Goal: Task Accomplishment & Management: Manage account settings

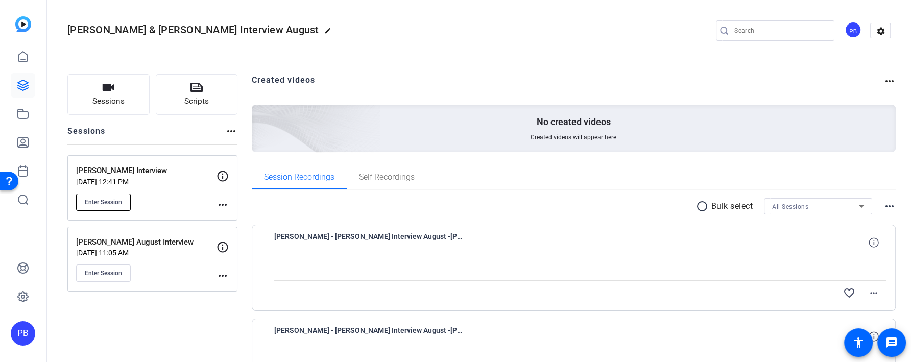
click at [99, 204] on span "Enter Session" at bounding box center [103, 202] width 37 height 8
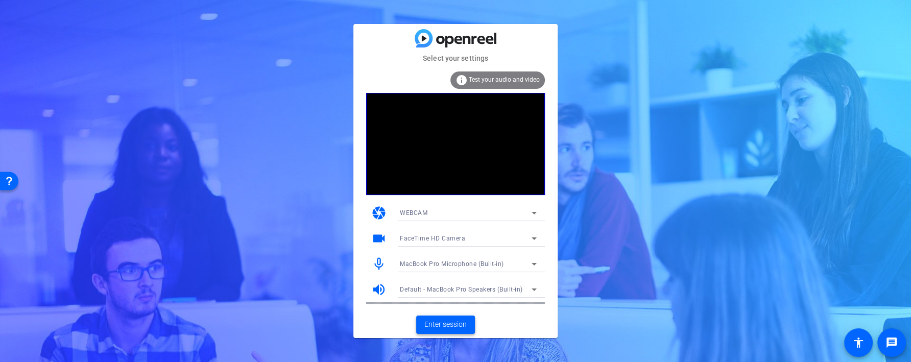
click at [448, 326] on span "Enter session" at bounding box center [445, 324] width 42 height 11
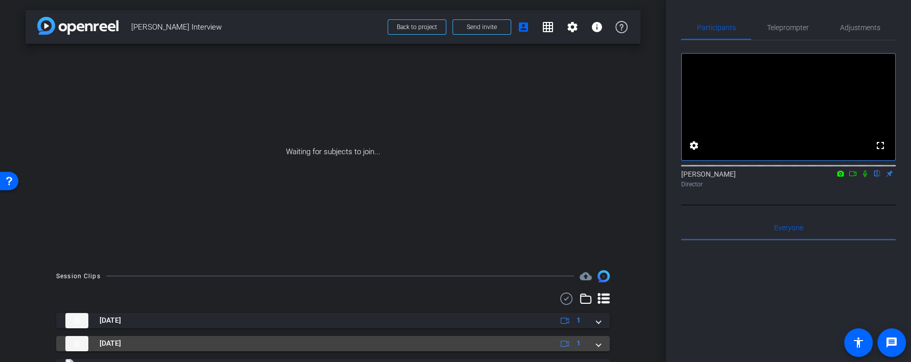
scroll to position [209, 0]
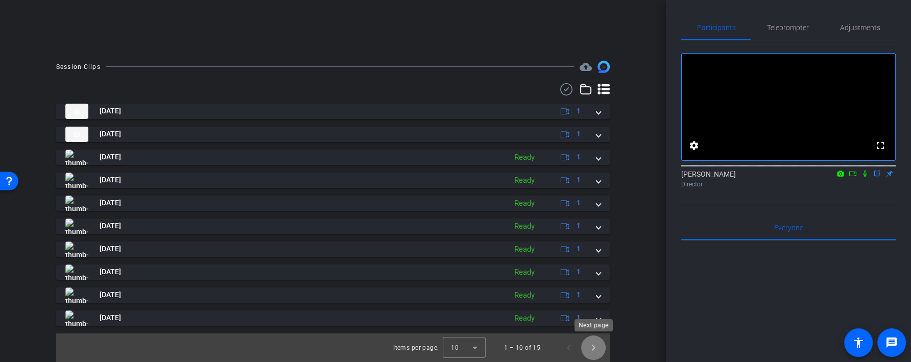
click at [591, 350] on span "Next page" at bounding box center [593, 347] width 24 height 24
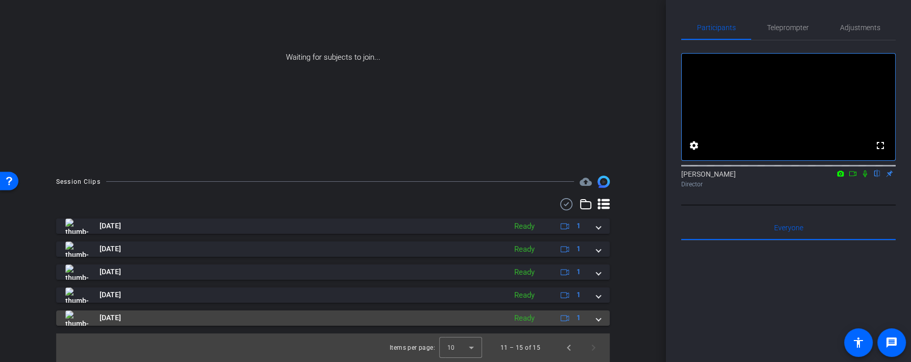
click at [522, 319] on div "Ready" at bounding box center [524, 318] width 31 height 12
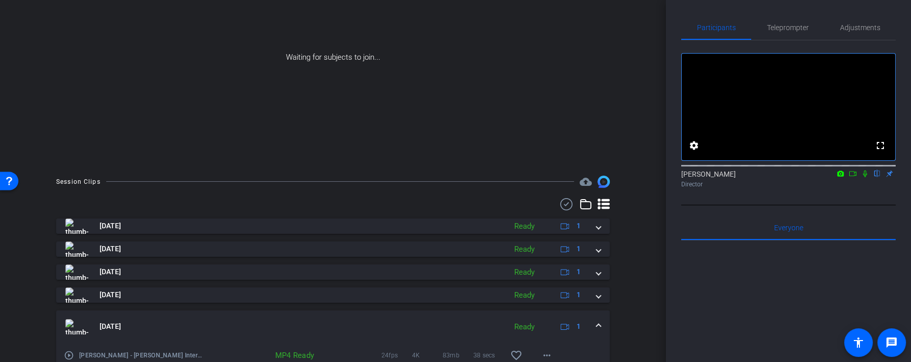
scroll to position [147, 0]
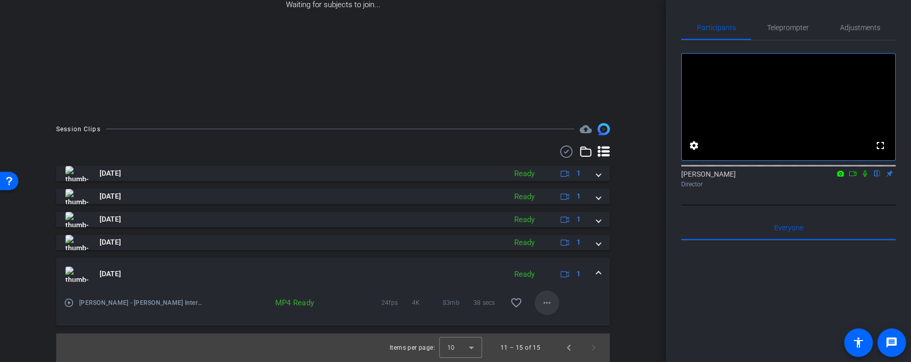
click at [547, 301] on mat-icon "more_horiz" at bounding box center [546, 303] width 12 height 12
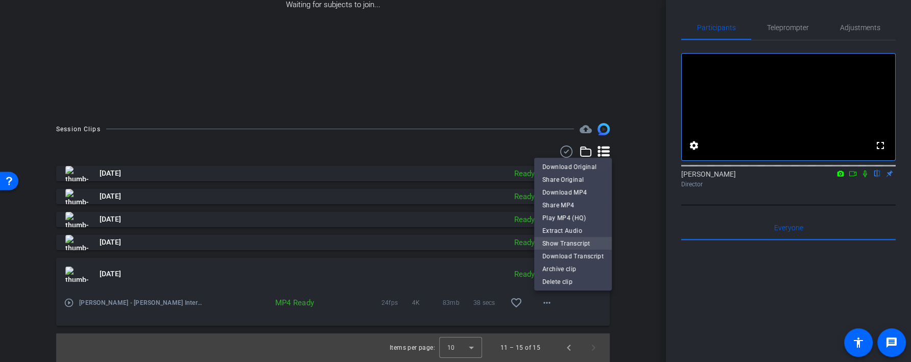
click at [576, 246] on span "Show Transcript" at bounding box center [572, 243] width 61 height 12
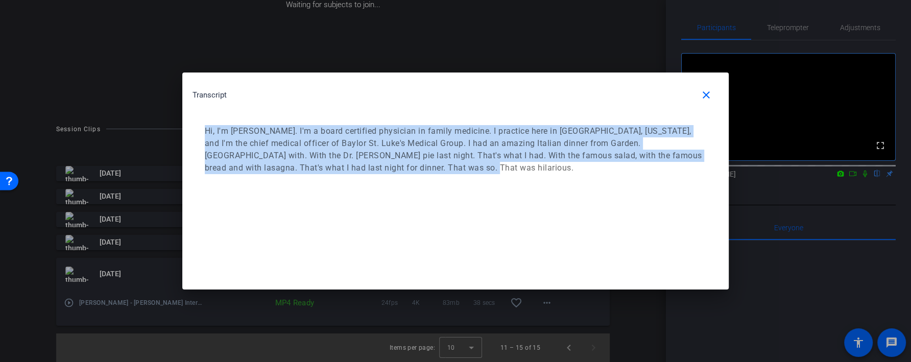
drag, startPoint x: 424, startPoint y: 169, endPoint x: 201, endPoint y: 114, distance: 229.7
click at [201, 114] on div "Transcript close Hi, I'm Dr. Angie Nunnery. I'm a board certified physician in …" at bounding box center [455, 133] width 546 height 122
click at [397, 171] on p "Hi, I'm Dr. Angie Nunnery. I'm a board certified physician in family medicine. …" at bounding box center [454, 149] width 498 height 49
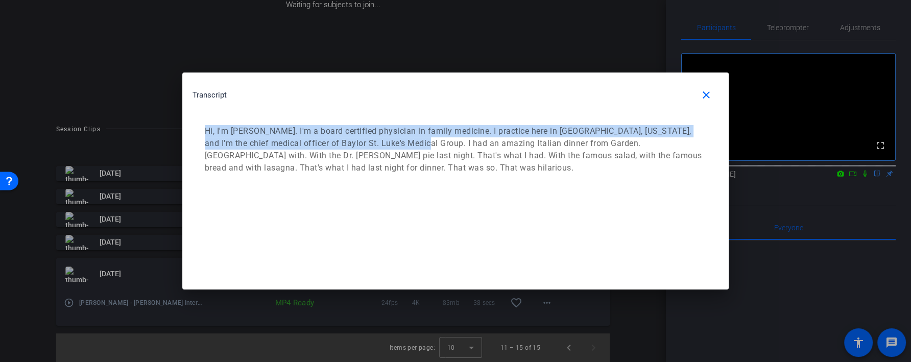
drag, startPoint x: 401, startPoint y: 142, endPoint x: 201, endPoint y: 122, distance: 200.6
click at [201, 122] on div "Hi, I'm Dr. Angie Nunnery. I'm a board certified physician in family medicine. …" at bounding box center [455, 149] width 526 height 69
copy p "Hi, I'm Dr. Angie Nunnery. I'm a board certified physician in family medicine. …"
click at [709, 97] on mat-icon "close" at bounding box center [706, 95] width 12 height 12
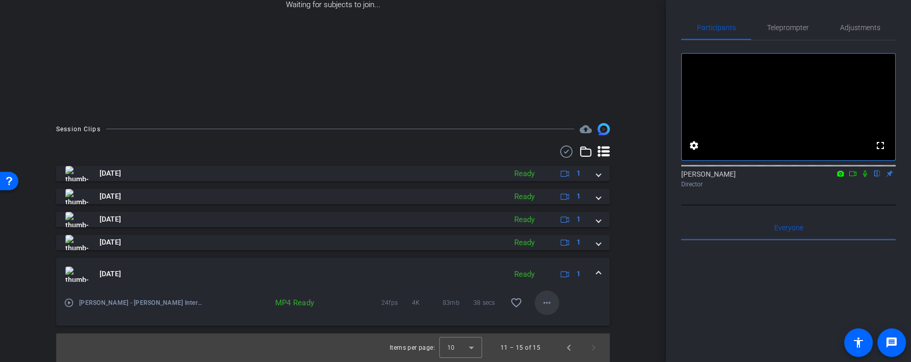
click at [550, 303] on mat-icon "more_horiz" at bounding box center [546, 303] width 12 height 12
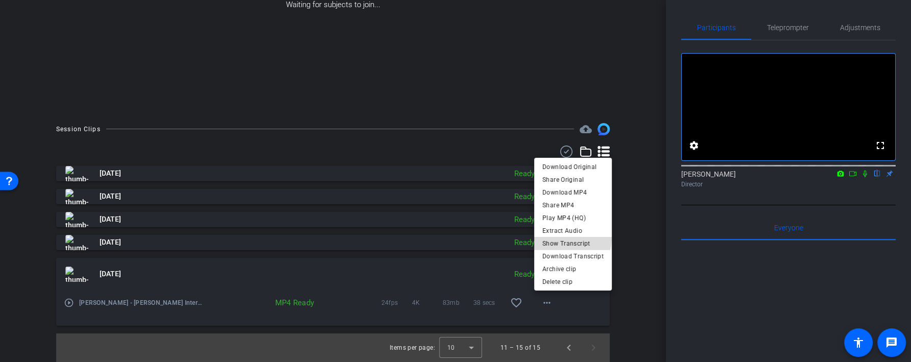
click at [562, 237] on span "Show Transcript" at bounding box center [572, 243] width 61 height 12
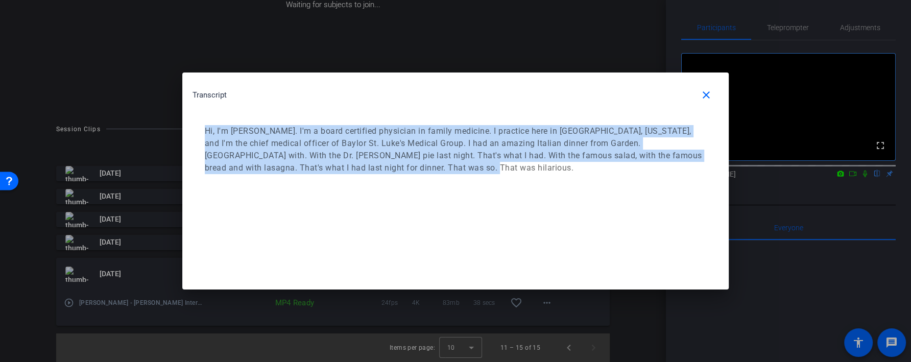
drag, startPoint x: 403, startPoint y: 166, endPoint x: 203, endPoint y: 126, distance: 203.6
click at [203, 126] on div "Hi, I'm Dr. Angie Nunnery. I'm a board certified physician in family medicine. …" at bounding box center [455, 149] width 526 height 69
copy p "Hi, I'm Dr. Angie Nunnery. I'm a board certified physician in family medicine. …"
click at [706, 89] on mat-icon "close" at bounding box center [706, 95] width 12 height 12
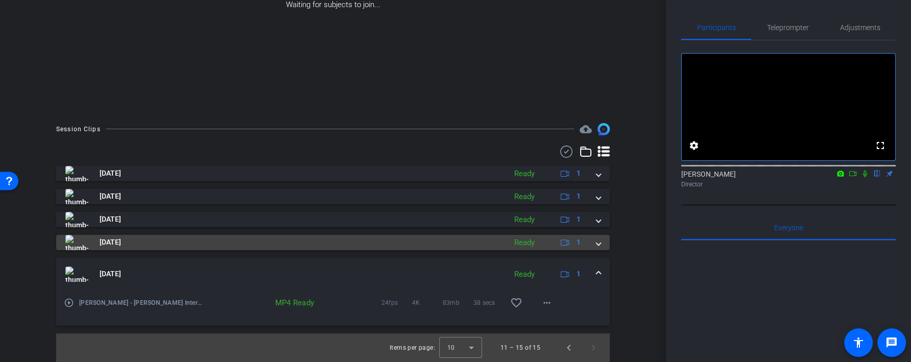
click at [537, 242] on div "Ready" at bounding box center [524, 243] width 31 height 12
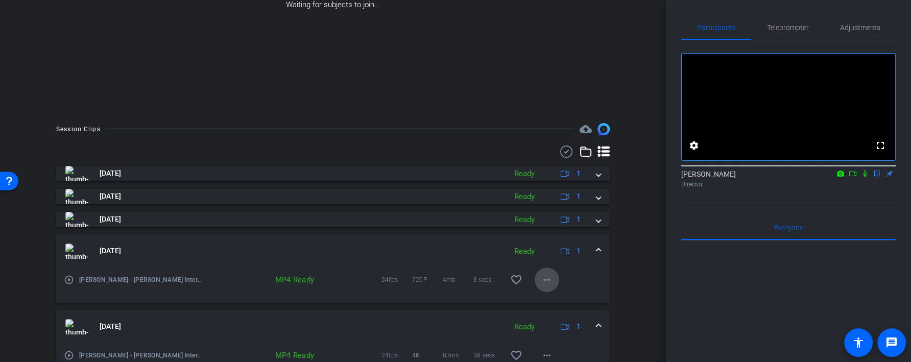
click at [543, 282] on mat-icon "more_horiz" at bounding box center [546, 280] width 12 height 12
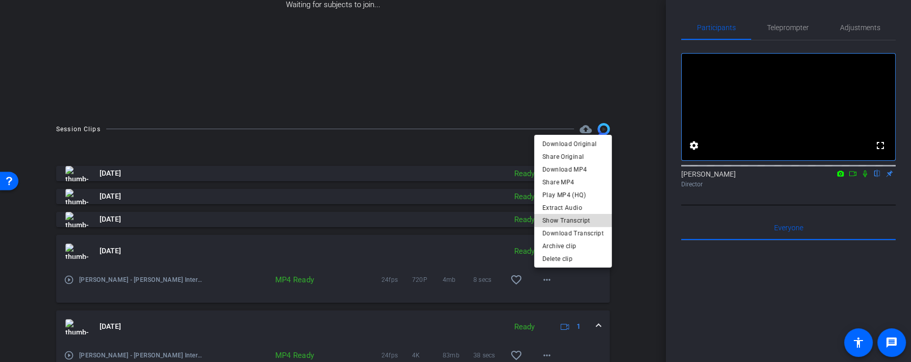
click at [586, 218] on span "Show Transcript" at bounding box center [572, 220] width 61 height 12
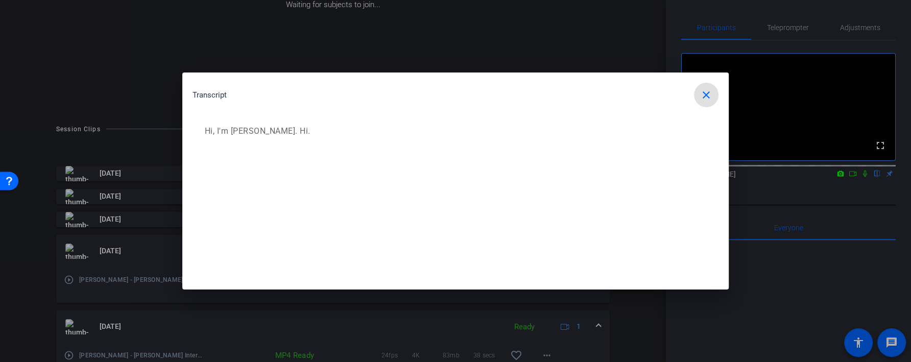
click at [706, 99] on mat-icon "close" at bounding box center [706, 95] width 12 height 12
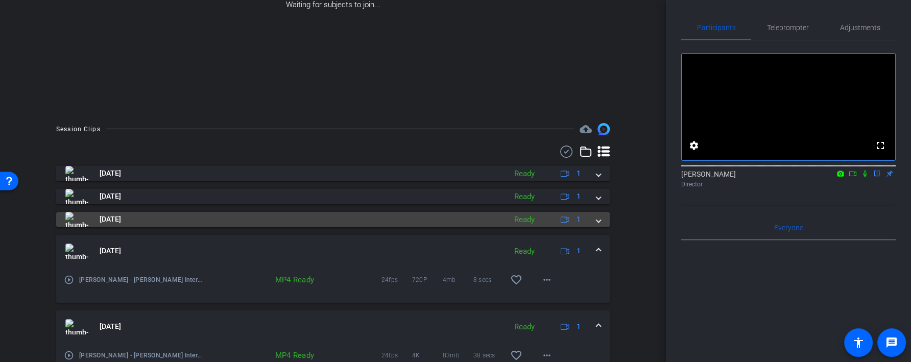
click at [535, 219] on div "Ready" at bounding box center [524, 220] width 31 height 12
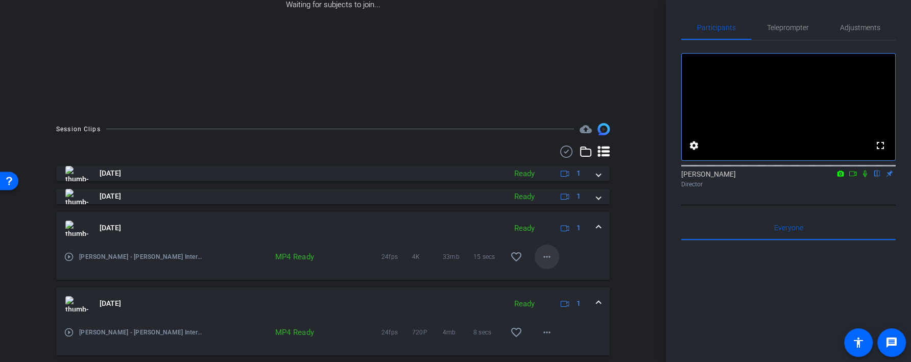
click at [546, 261] on mat-icon "more_horiz" at bounding box center [546, 257] width 12 height 12
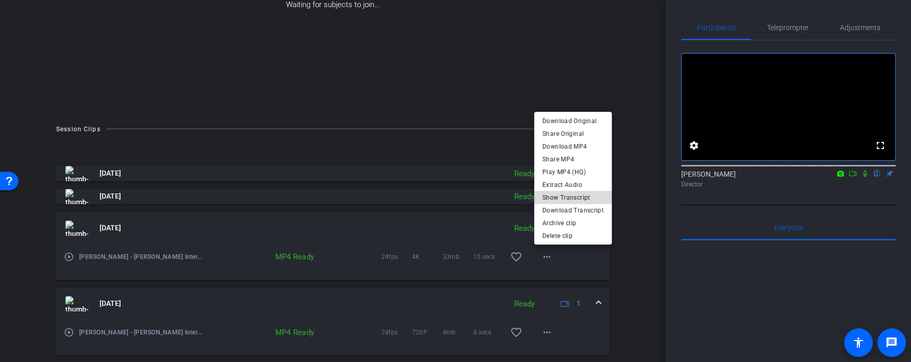
click at [584, 197] on span "Show Transcript" at bounding box center [572, 197] width 61 height 12
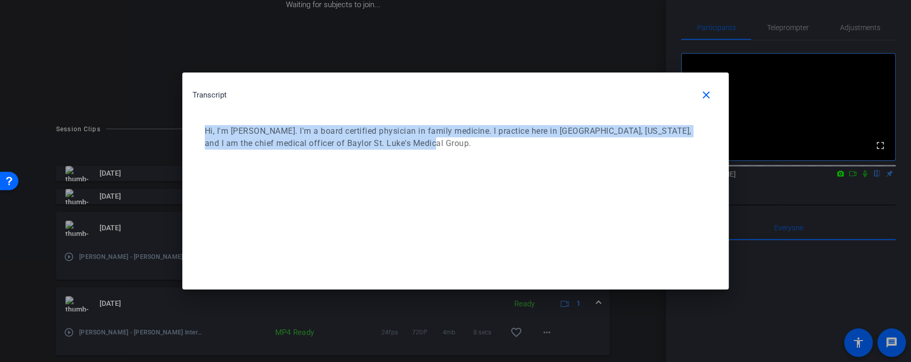
drag, startPoint x: 476, startPoint y: 152, endPoint x: 201, endPoint y: 119, distance: 276.5
click at [201, 119] on div "Hi, I'm Dr. Angela Nunnery. I'm a board certified physician in family medicine.…" at bounding box center [455, 137] width 526 height 45
copy p "Hi, I'm Dr. Angela Nunnery. I'm a board certified physician in family medicine.…"
click at [717, 91] on span "button" at bounding box center [706, 95] width 24 height 24
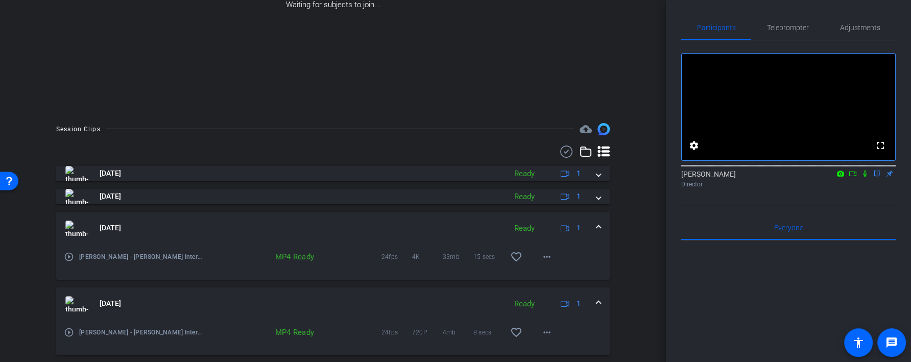
scroll to position [183, 0]
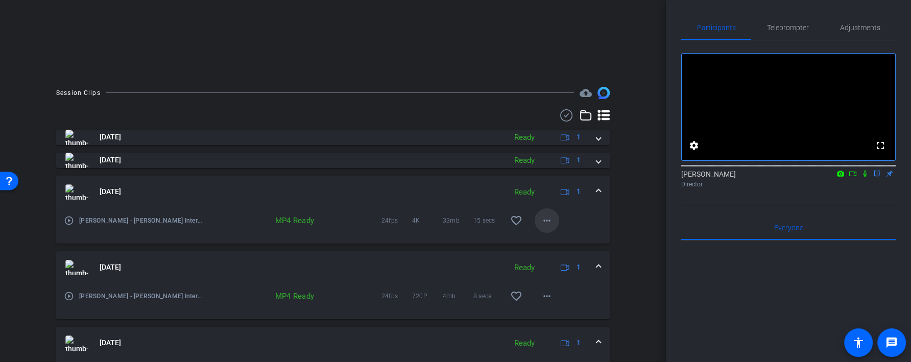
click at [547, 219] on mat-icon "more_horiz" at bounding box center [546, 220] width 12 height 12
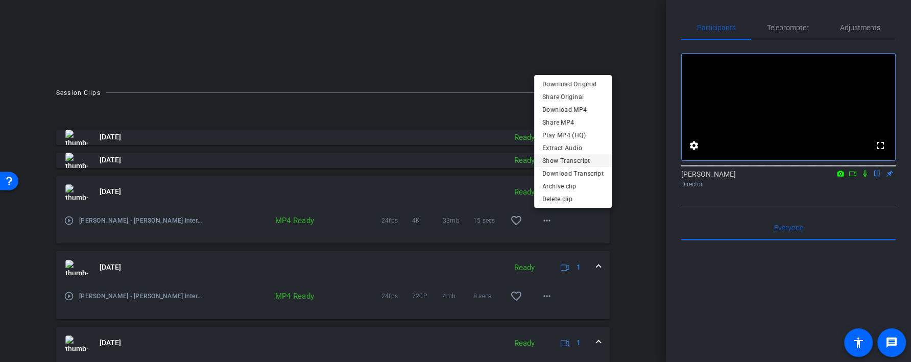
click at [566, 155] on span "Show Transcript" at bounding box center [572, 161] width 61 height 12
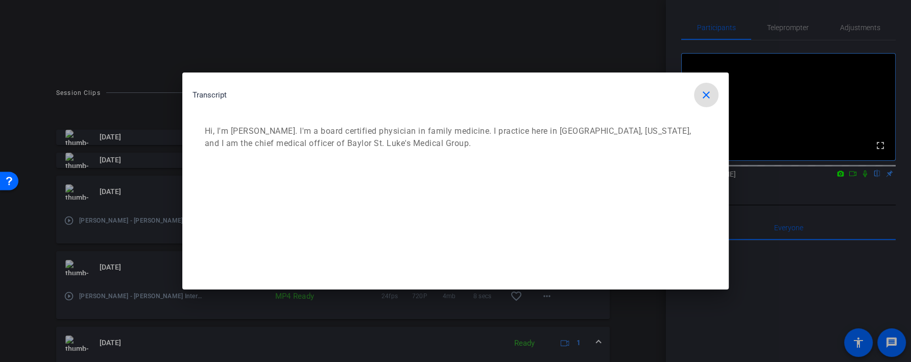
click at [701, 99] on mat-icon "close" at bounding box center [706, 95] width 12 height 12
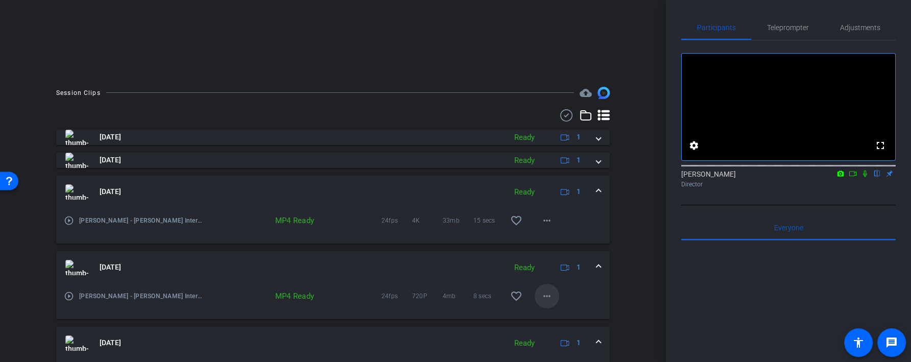
click at [546, 293] on mat-icon "more_horiz" at bounding box center [546, 296] width 12 height 12
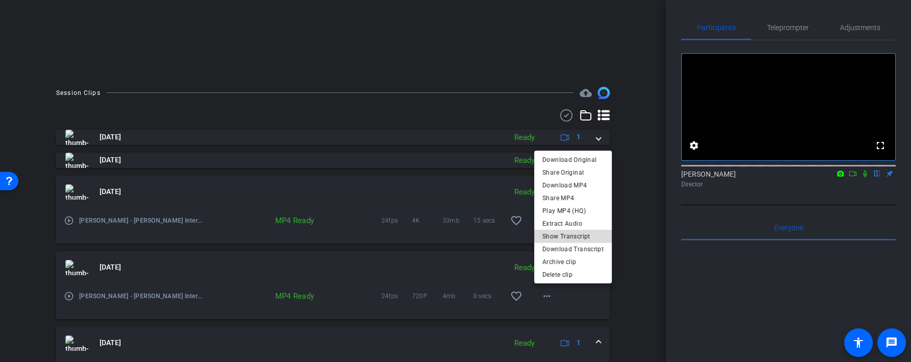
click at [579, 236] on span "Show Transcript" at bounding box center [572, 236] width 61 height 12
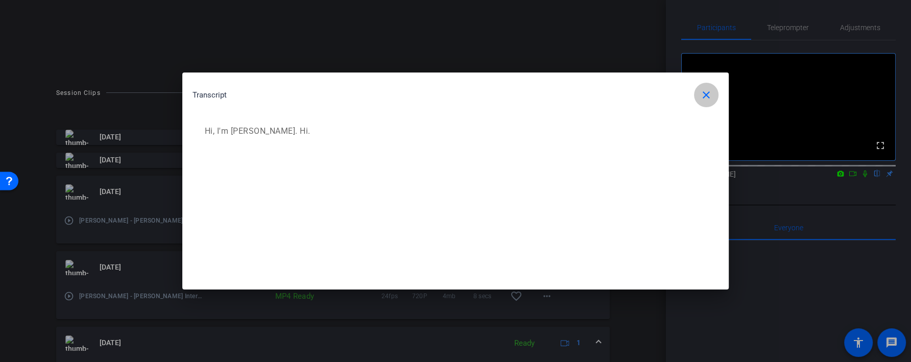
click at [705, 103] on span "button" at bounding box center [706, 95] width 24 height 24
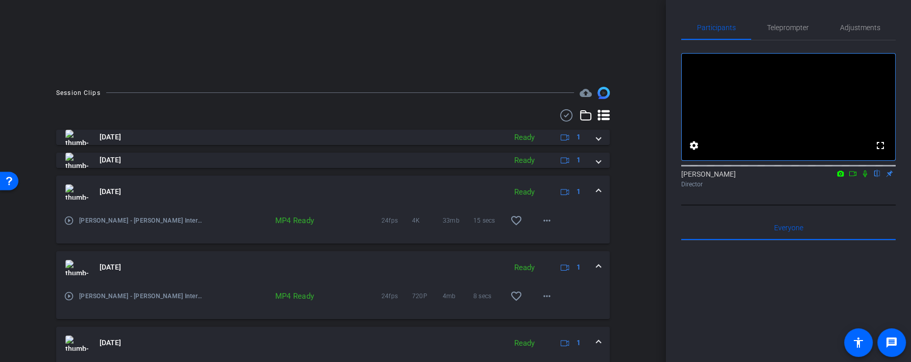
click at [488, 262] on mat-panel-title "Aug 21, 2025" at bounding box center [282, 267] width 435 height 15
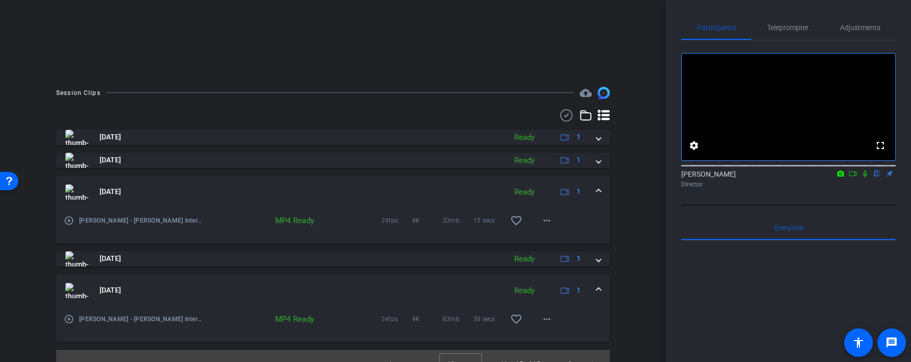
click at [490, 191] on mat-panel-title "Aug 21, 2025" at bounding box center [282, 191] width 435 height 15
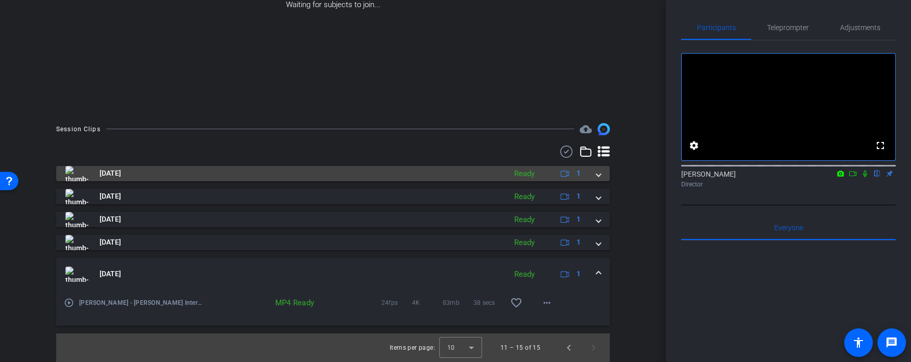
scroll to position [147, 0]
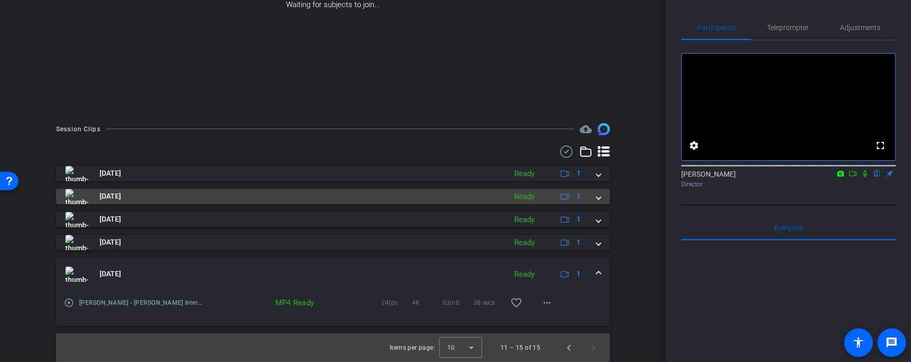
click at [513, 196] on div "Ready" at bounding box center [524, 197] width 31 height 12
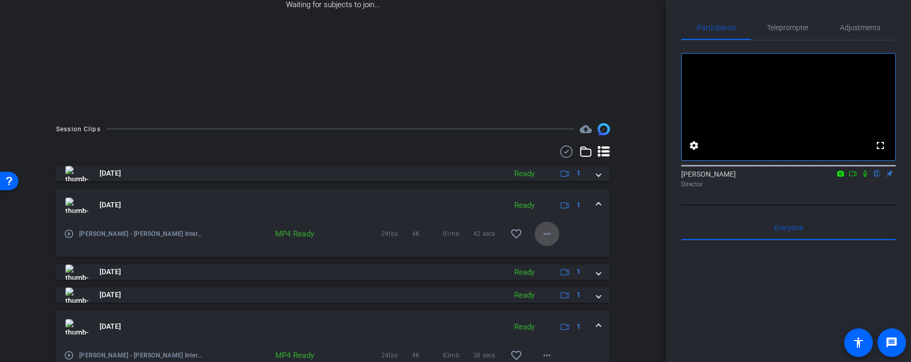
click at [549, 232] on mat-icon "more_horiz" at bounding box center [546, 234] width 12 height 12
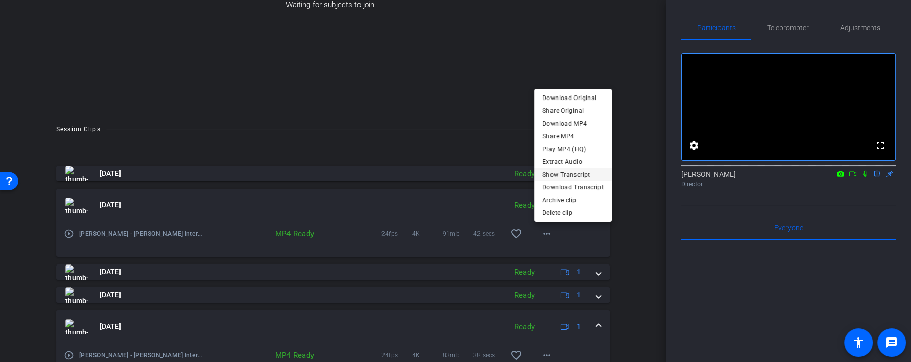
click at [571, 175] on span "Show Transcript" at bounding box center [572, 174] width 61 height 12
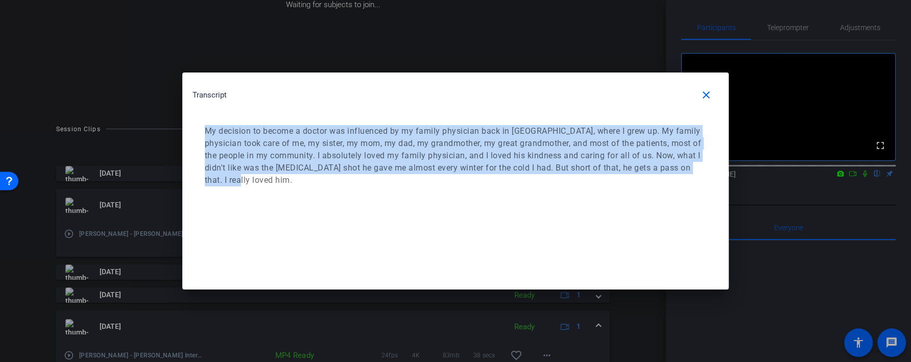
drag, startPoint x: 299, startPoint y: 191, endPoint x: 204, endPoint y: 128, distance: 113.7
click at [204, 128] on div "My decision to become a doctor was influenced by my family physician back in Ch…" at bounding box center [455, 156] width 526 height 82
copy p "My decision to become a doctor was influenced by my family physician back in Ch…"
click at [698, 91] on span "button" at bounding box center [706, 95] width 24 height 24
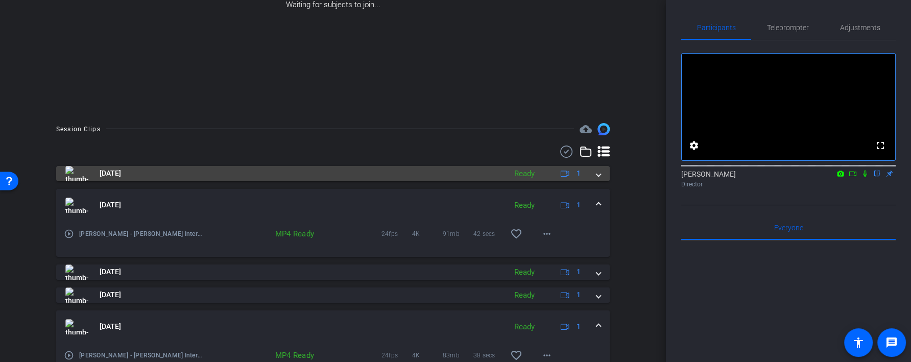
click at [520, 170] on div "Ready" at bounding box center [524, 174] width 31 height 12
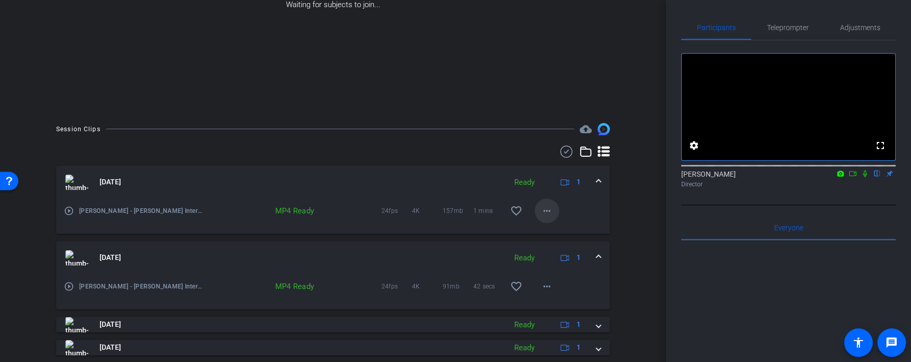
click at [545, 209] on mat-icon "more_horiz" at bounding box center [546, 211] width 12 height 12
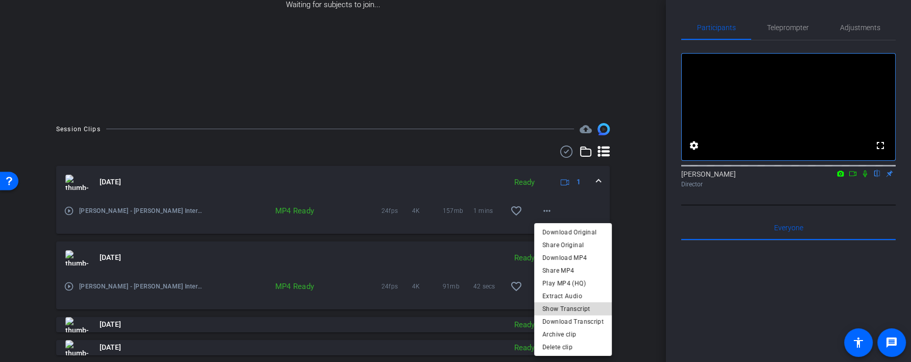
click at [574, 311] on span "Show Transcript" at bounding box center [572, 308] width 61 height 12
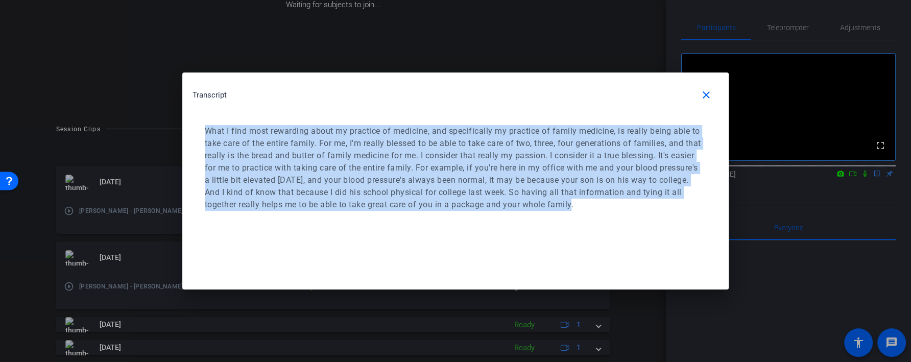
drag, startPoint x: 602, startPoint y: 211, endPoint x: 199, endPoint y: 132, distance: 410.9
click at [199, 132] on div "What I find most rewarding about my practice of medicine, and specifically my p…" at bounding box center [455, 168] width 526 height 106
copy p "What I find most rewarding about my practice of medicine, and specifically my p…"
click at [706, 91] on mat-icon "close" at bounding box center [706, 95] width 12 height 12
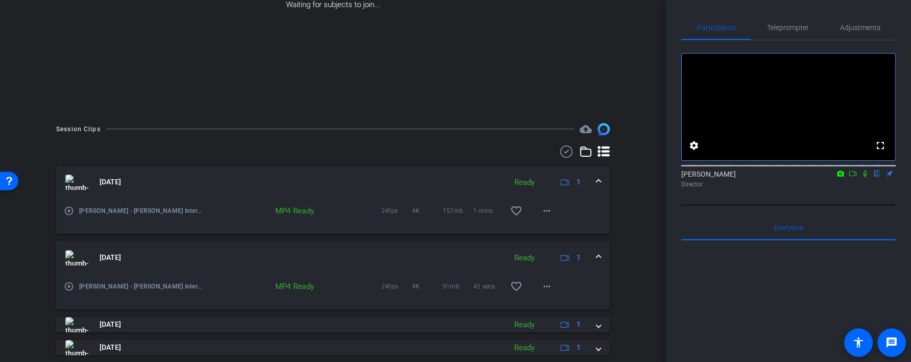
scroll to position [252, 0]
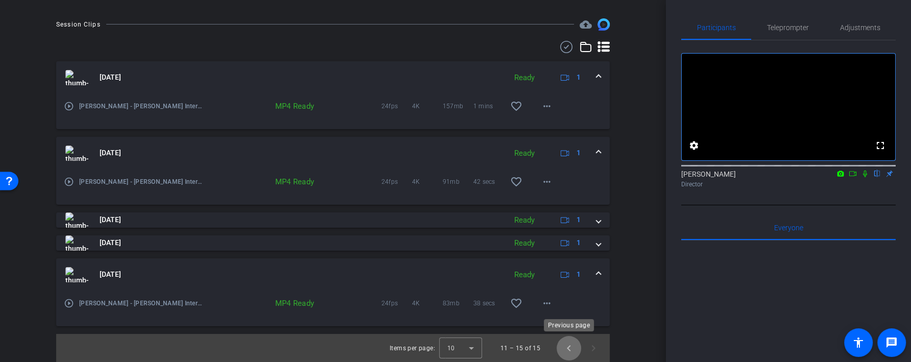
click at [569, 348] on span "Previous page" at bounding box center [568, 348] width 24 height 24
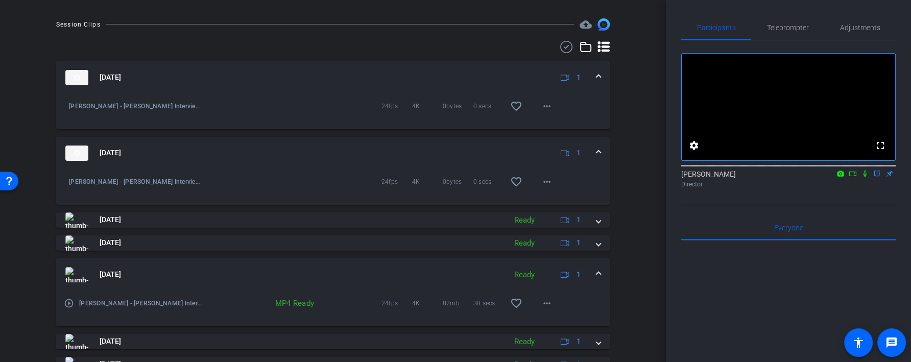
scroll to position [366, 0]
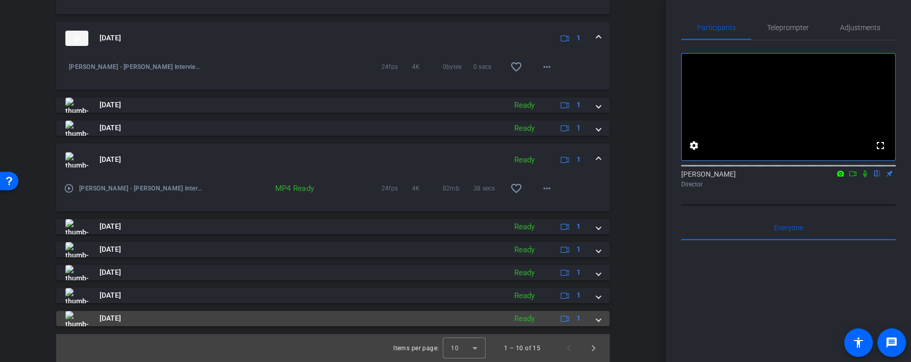
click at [528, 315] on div "Ready" at bounding box center [524, 319] width 31 height 12
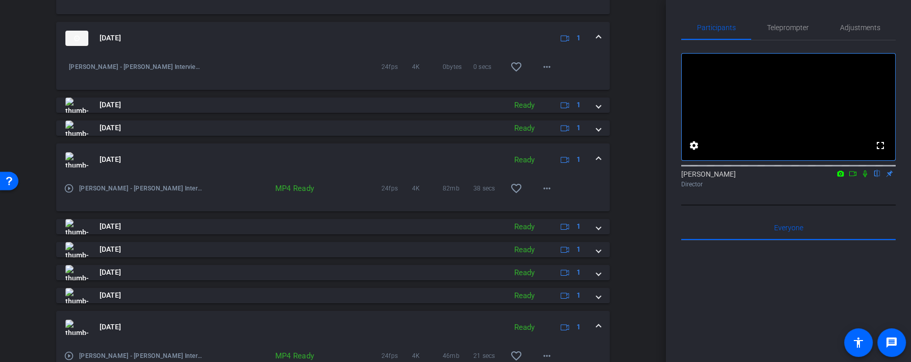
scroll to position [419, 0]
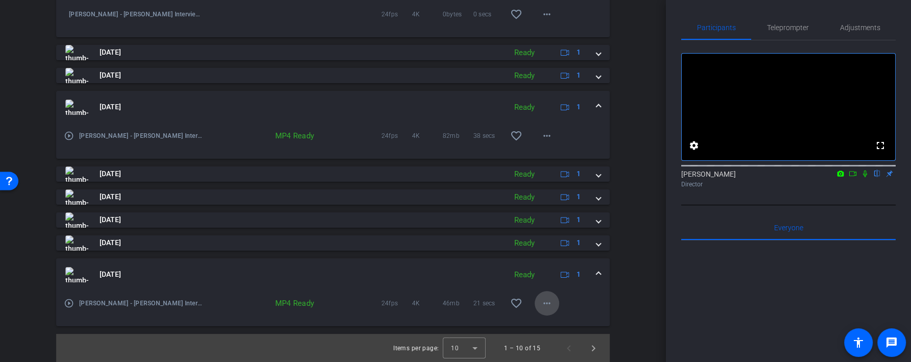
click at [549, 305] on mat-icon "more_horiz" at bounding box center [546, 303] width 12 height 12
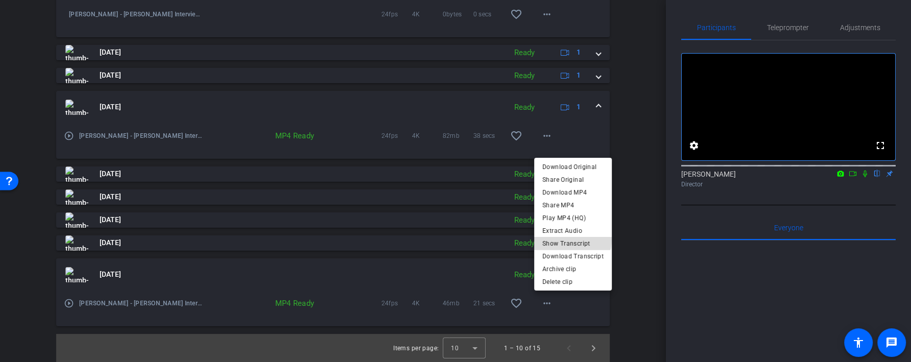
click at [569, 239] on span "Show Transcript" at bounding box center [572, 243] width 61 height 12
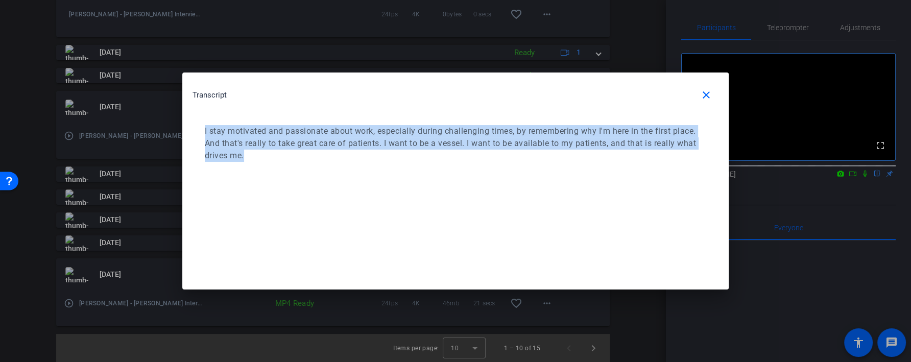
drag, startPoint x: 289, startPoint y: 162, endPoint x: 203, endPoint y: 128, distance: 92.8
click at [203, 128] on div "I stay motivated and passionate about work, especially during challenging times…" at bounding box center [455, 143] width 526 height 57
copy p "I stay motivated and passionate about work, especially during challenging times…"
click at [712, 94] on span "button" at bounding box center [706, 95] width 24 height 24
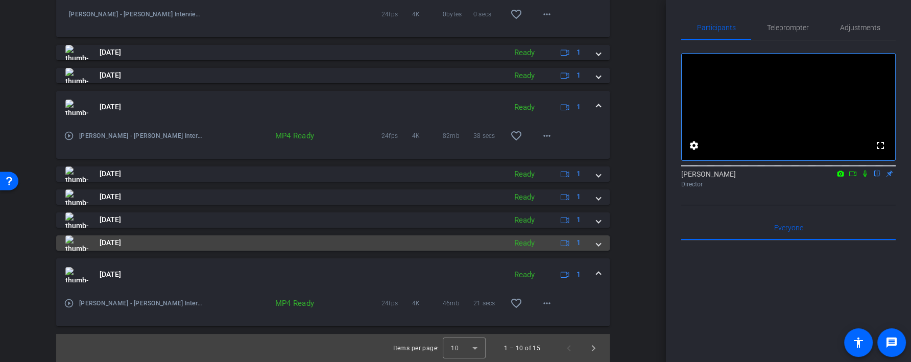
click at [455, 242] on mat-panel-title "Aug 21, 2025" at bounding box center [282, 242] width 435 height 15
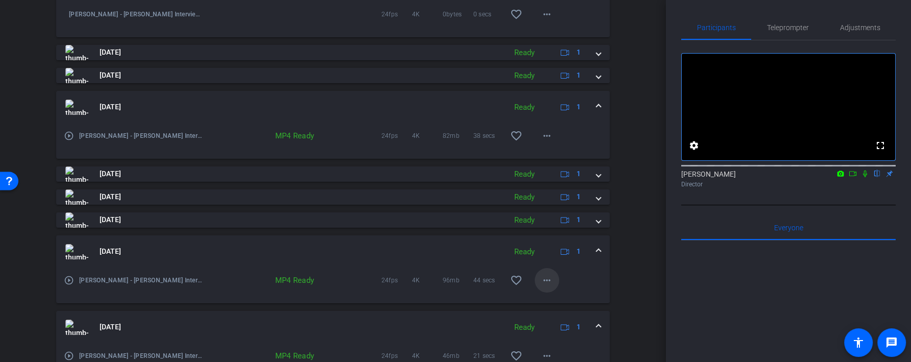
click at [552, 278] on span at bounding box center [546, 280] width 24 height 24
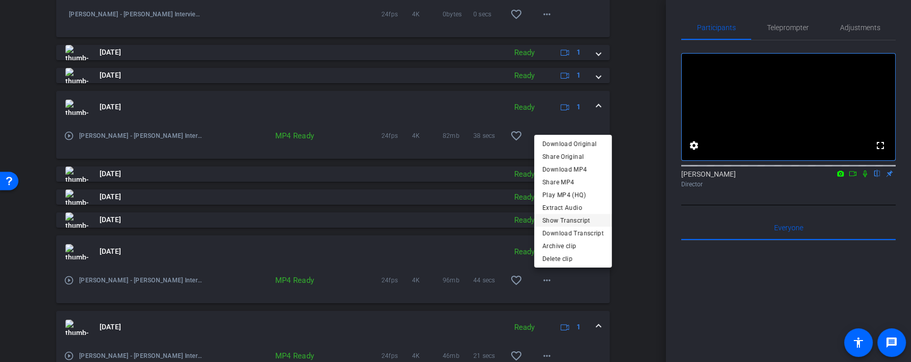
click at [568, 218] on span "Show Transcript" at bounding box center [572, 220] width 61 height 12
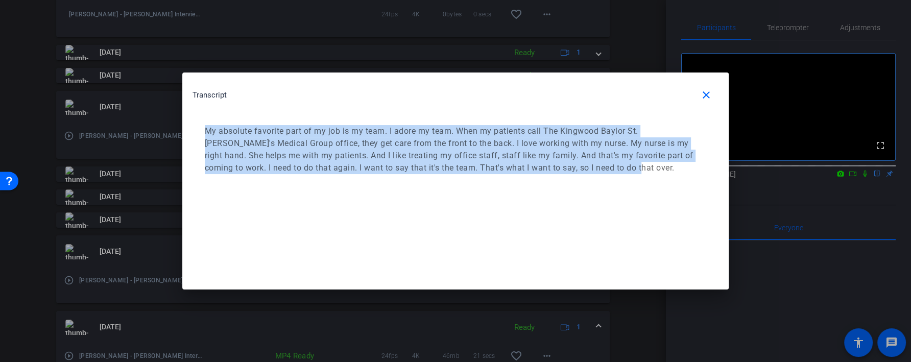
drag, startPoint x: 570, startPoint y: 176, endPoint x: 191, endPoint y: 133, distance: 381.1
click at [191, 133] on div "Transcript close My absolute favorite part of my job is my team. I adore my tea…" at bounding box center [455, 133] width 546 height 122
copy p "My absolute favorite part of my job is my team. I adore my team. When my patien…"
click at [709, 95] on mat-icon "close" at bounding box center [706, 95] width 12 height 12
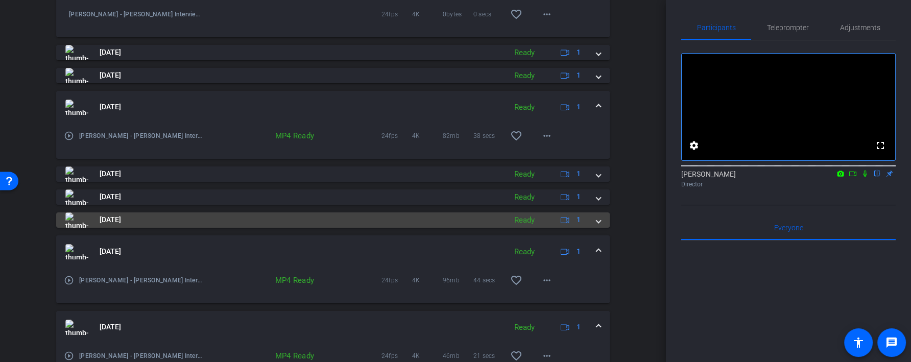
click at [490, 218] on mat-panel-title "Aug 21, 2025" at bounding box center [282, 219] width 435 height 15
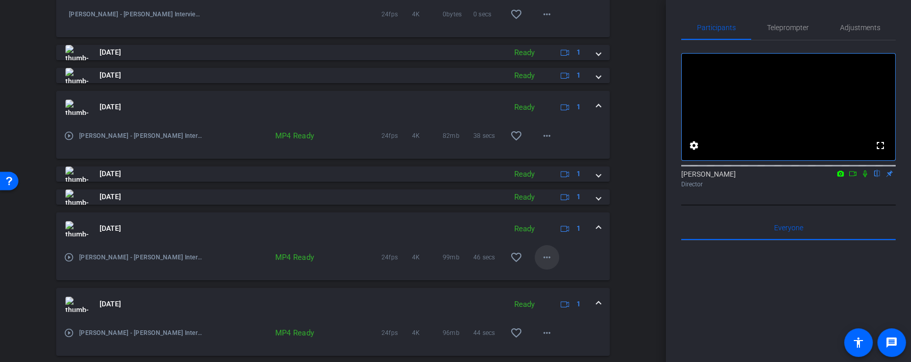
click at [551, 254] on mat-icon "more_horiz" at bounding box center [546, 257] width 12 height 12
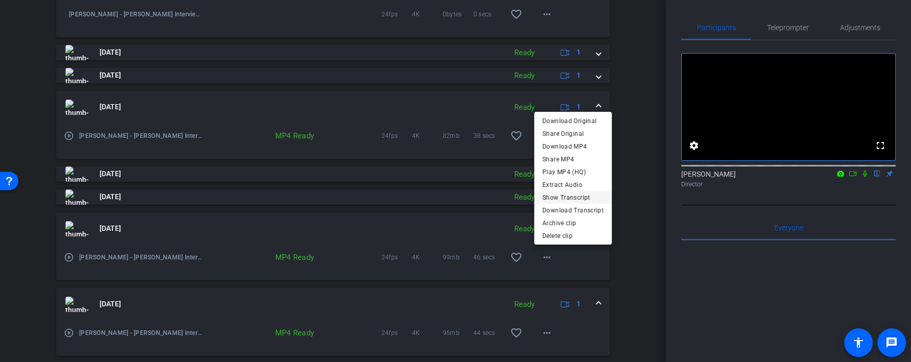
click at [566, 194] on span "Show Transcript" at bounding box center [572, 197] width 61 height 12
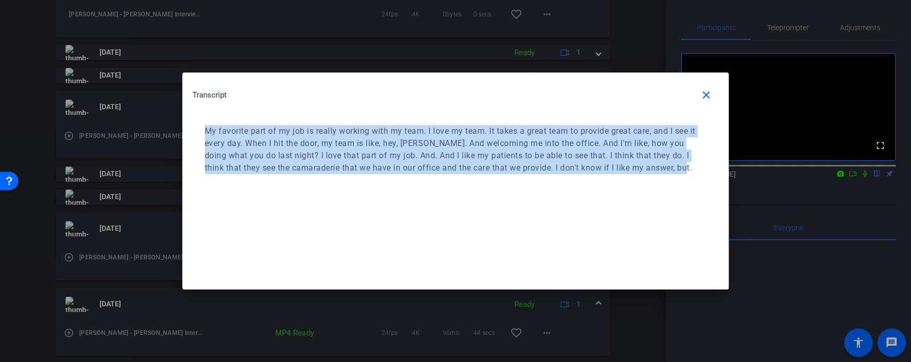
drag, startPoint x: 685, startPoint y: 168, endPoint x: 223, endPoint y: 121, distance: 464.8
click at [223, 121] on div "My favorite part of my job is really working with my team. I love my team. It t…" at bounding box center [455, 149] width 526 height 69
copy p "My favorite part of my job is really working with my team. I love my team. It t…"
click at [702, 92] on mat-icon "close" at bounding box center [706, 95] width 12 height 12
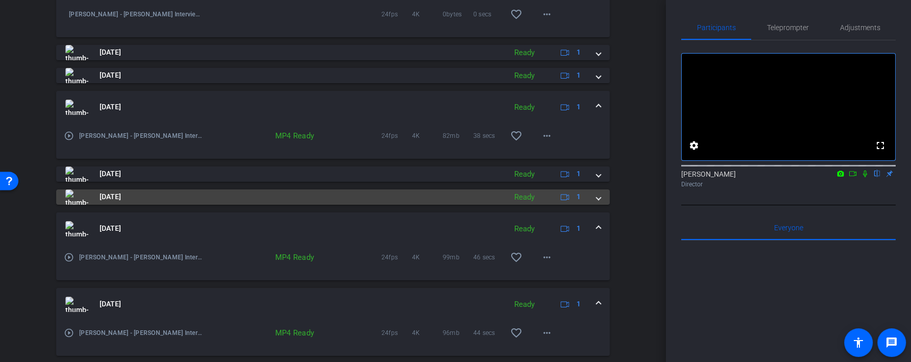
click at [479, 196] on mat-panel-title "Aug 21, 2025" at bounding box center [282, 196] width 435 height 15
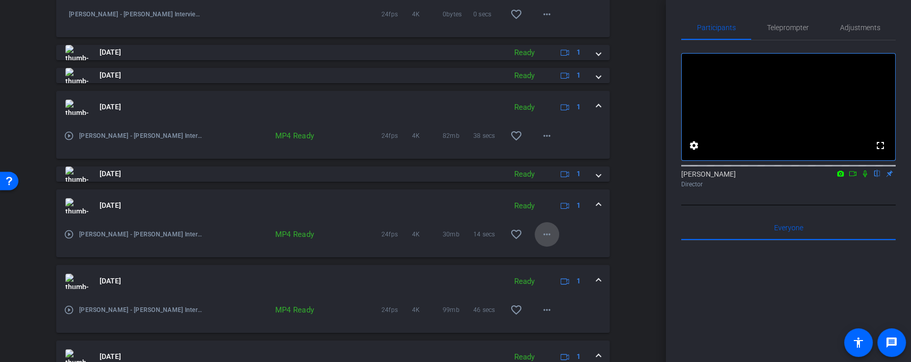
click at [544, 233] on mat-icon "more_horiz" at bounding box center [546, 234] width 12 height 12
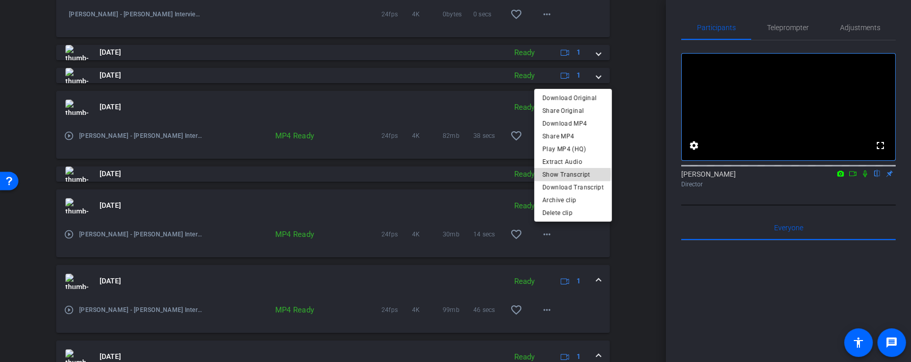
click at [557, 174] on span "Show Transcript" at bounding box center [572, 174] width 61 height 12
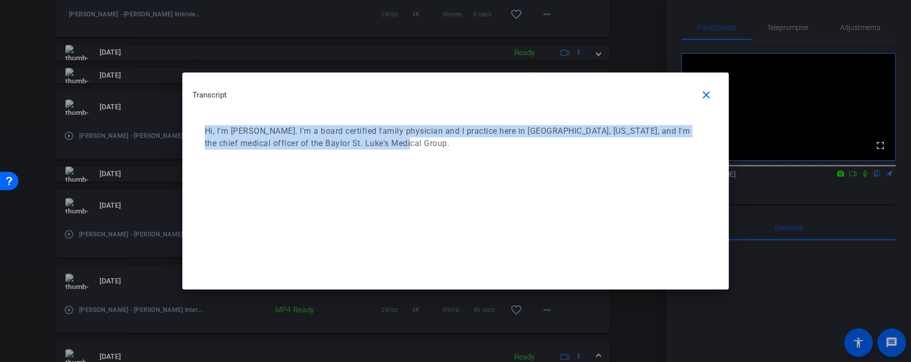
drag, startPoint x: 404, startPoint y: 149, endPoint x: 208, endPoint y: 121, distance: 198.0
click at [208, 121] on div "Hi, I'm Dr. Angie Nunnery. I'm a board certified family physician and I practic…" at bounding box center [455, 137] width 526 height 45
copy p "Hi, I'm Dr. Angie Nunnery. I'm a board certified family physician and I practic…"
click at [705, 97] on mat-icon "close" at bounding box center [706, 95] width 12 height 12
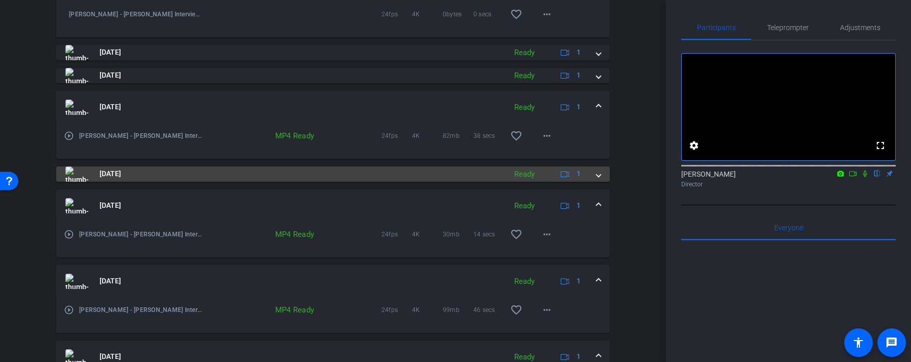
click at [425, 172] on mat-panel-title "Aug 21, 2025" at bounding box center [282, 173] width 435 height 15
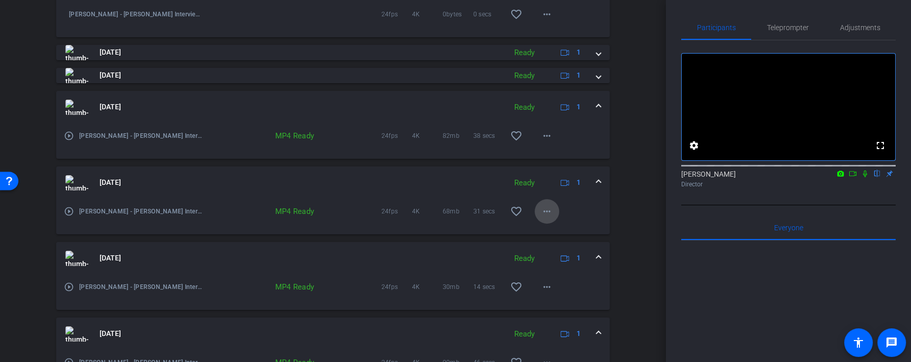
click at [551, 217] on span at bounding box center [546, 211] width 24 height 24
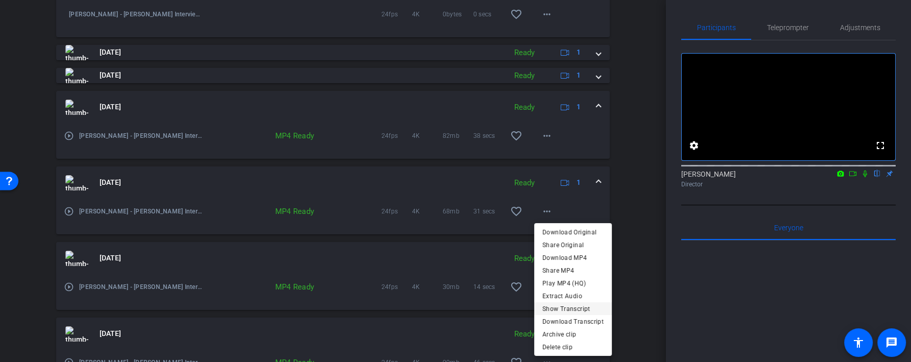
click at [578, 311] on span "Show Transcript" at bounding box center [572, 308] width 61 height 12
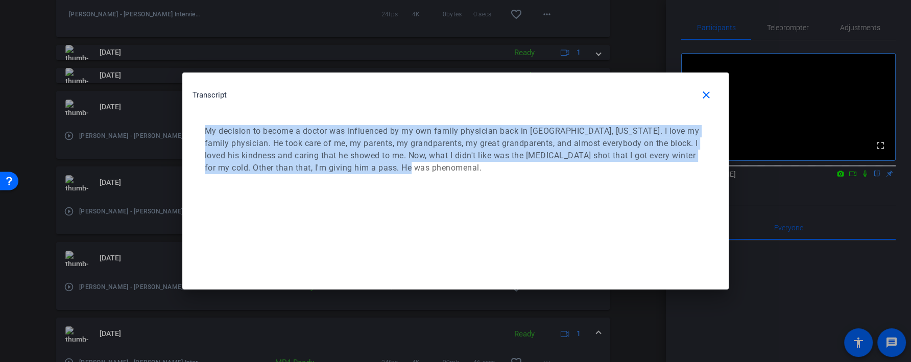
drag, startPoint x: 432, startPoint y: 176, endPoint x: 202, endPoint y: 125, distance: 235.8
click at [202, 125] on div "My decision to become a doctor was influenced by my own family physician back i…" at bounding box center [455, 149] width 526 height 69
copy p "My decision to become a doctor was influenced by my own family physician back i…"
click at [707, 91] on mat-icon "close" at bounding box center [706, 95] width 12 height 12
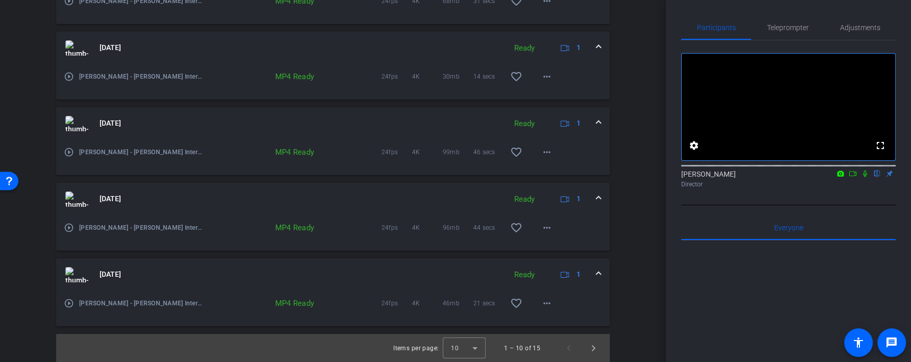
scroll to position [327, 0]
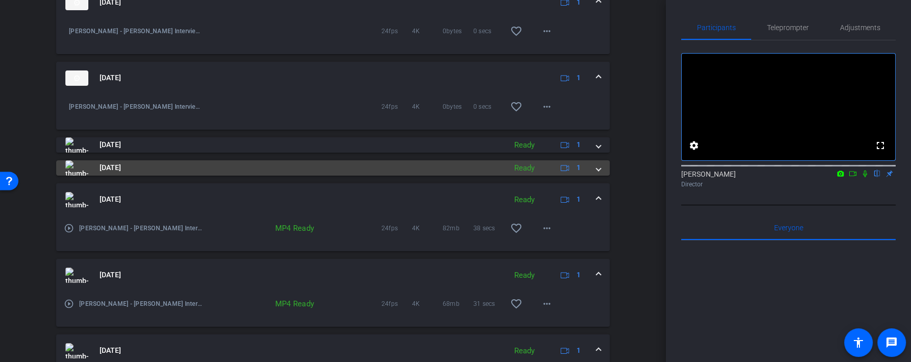
click at [483, 169] on mat-panel-title "Aug 21, 2025" at bounding box center [282, 167] width 435 height 15
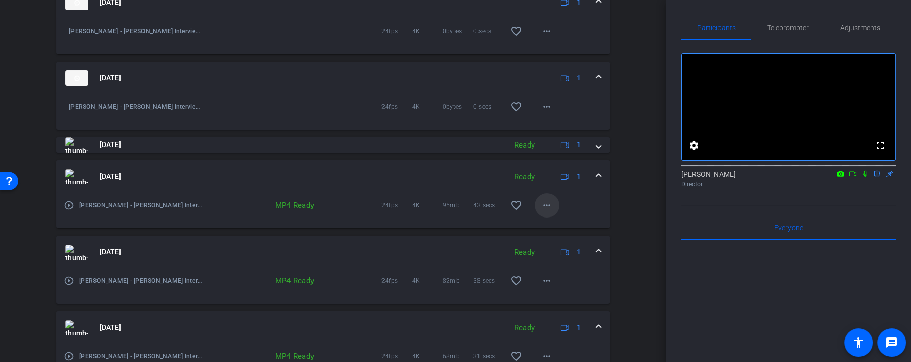
click at [546, 205] on mat-icon "more_horiz" at bounding box center [546, 205] width 12 height 12
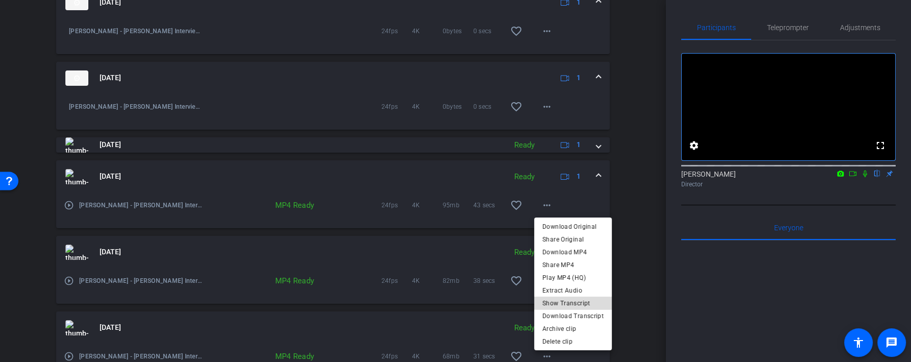
click at [574, 303] on span "Show Transcript" at bounding box center [572, 303] width 61 height 12
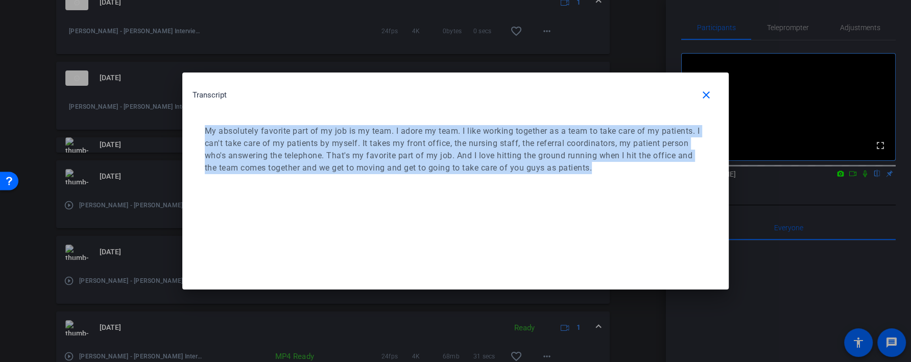
drag, startPoint x: 567, startPoint y: 176, endPoint x: 193, endPoint y: 134, distance: 376.0
click at [193, 134] on div "My absolutely favorite part of my job is my team. I adore my team. I like worki…" at bounding box center [455, 149] width 526 height 69
click at [711, 96] on mat-icon "close" at bounding box center [706, 95] width 12 height 12
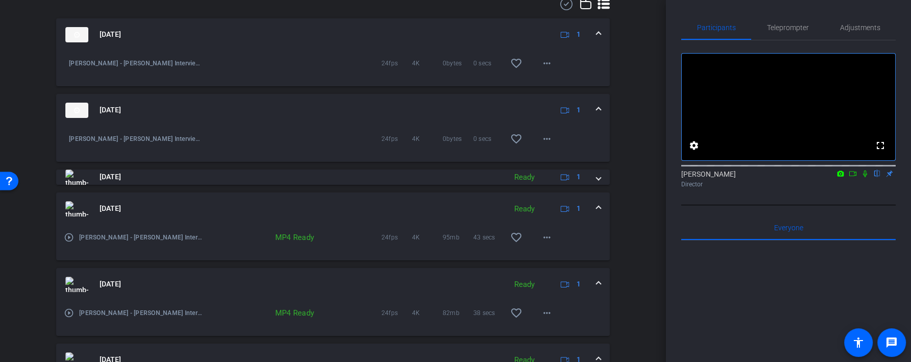
scroll to position [282, 0]
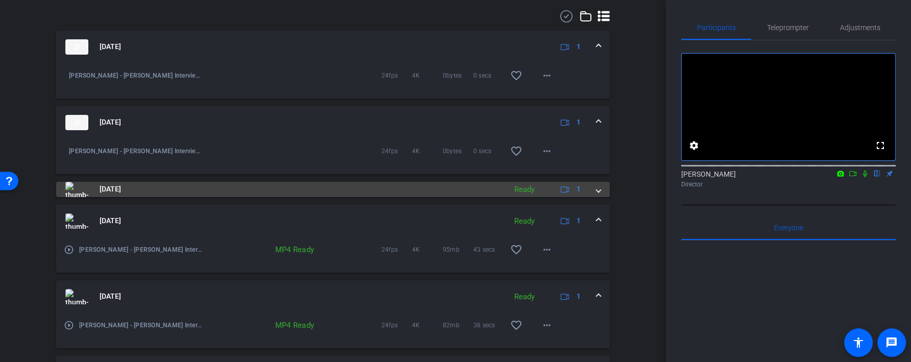
click at [475, 188] on mat-panel-title "Aug 21, 2025" at bounding box center [282, 189] width 435 height 15
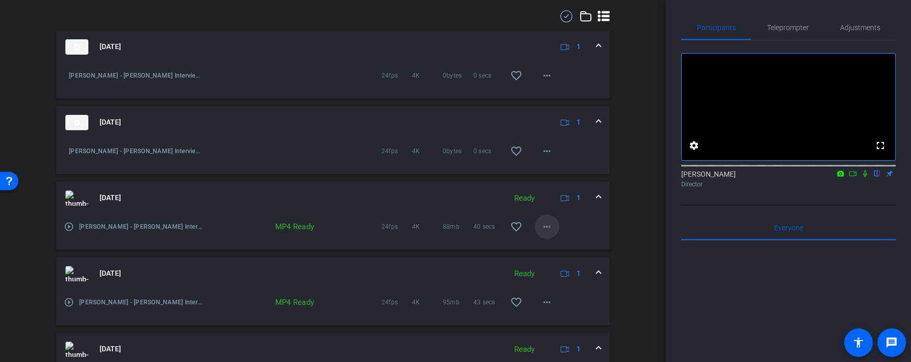
click at [546, 226] on mat-icon "more_horiz" at bounding box center [546, 226] width 12 height 12
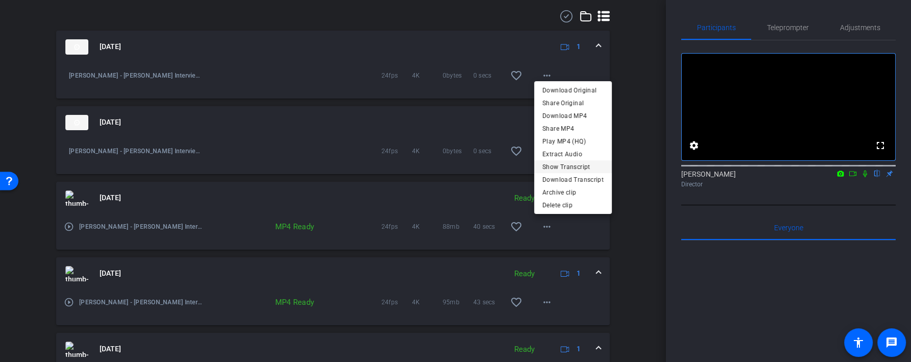
click at [577, 167] on span "Show Transcript" at bounding box center [572, 166] width 61 height 12
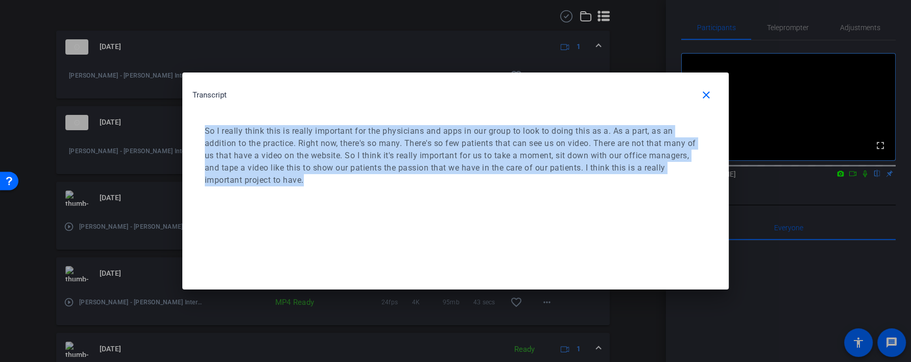
drag, startPoint x: 342, startPoint y: 185, endPoint x: 206, endPoint y: 131, distance: 146.1
click at [206, 131] on p "So I really think this is really important for the physicians and apps in our g…" at bounding box center [454, 155] width 498 height 61
click at [703, 87] on span "button" at bounding box center [706, 95] width 24 height 24
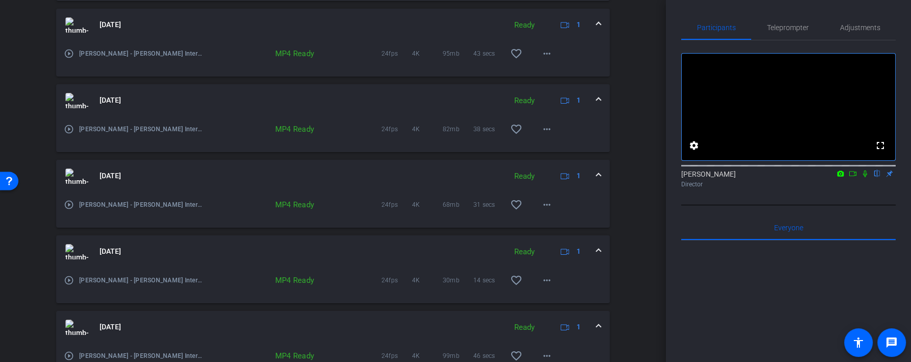
scroll to position [534, 0]
click at [552, 206] on mat-icon "more_horiz" at bounding box center [546, 201] width 12 height 12
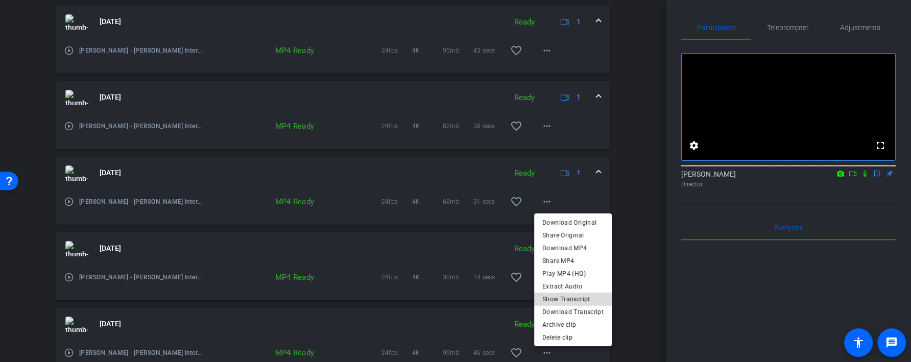
click at [577, 300] on span "Show Transcript" at bounding box center [572, 299] width 61 height 12
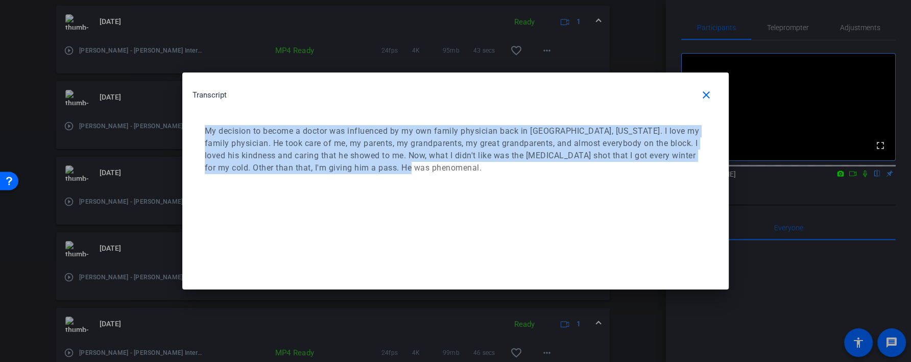
drag, startPoint x: 435, startPoint y: 180, endPoint x: 223, endPoint y: 113, distance: 222.4
click at [223, 113] on div "Transcript close My decision to become a doctor was influenced by my own family…" at bounding box center [455, 133] width 546 height 122
click at [713, 95] on span "button" at bounding box center [706, 95] width 24 height 24
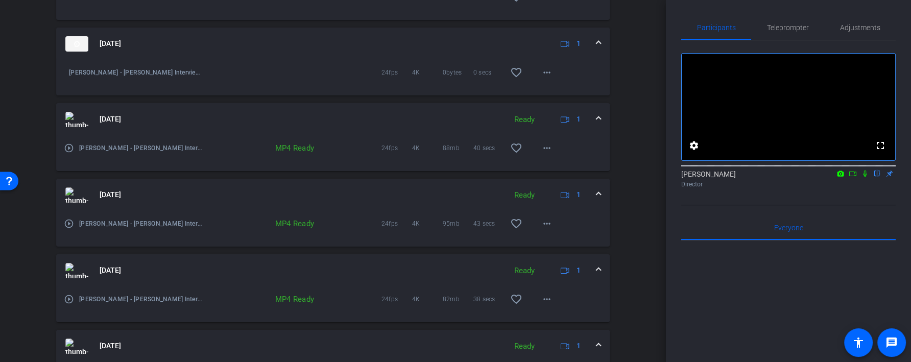
scroll to position [190, 0]
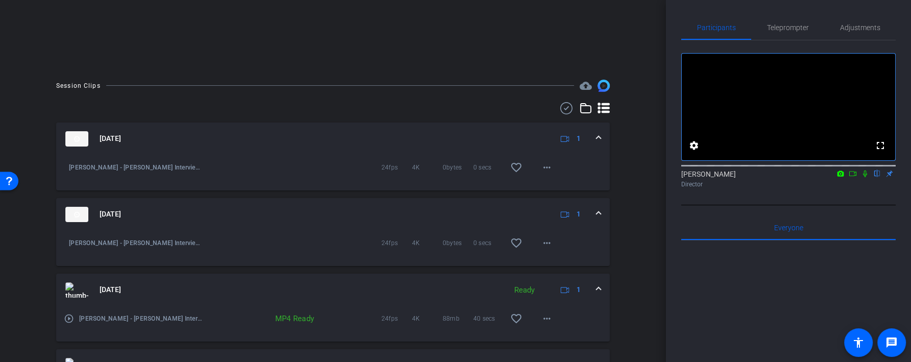
click at [470, 142] on mat-panel-title "Aug 21, 2025" at bounding box center [303, 138] width 477 height 15
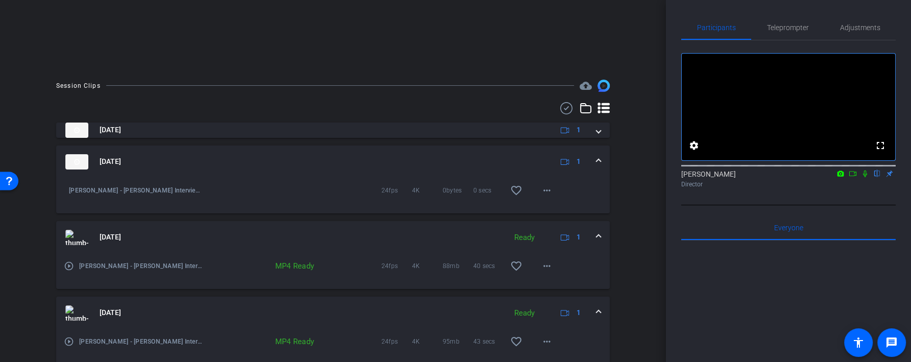
click at [498, 174] on mat-expansion-panel-header "Aug 21, 2025 1" at bounding box center [332, 161] width 553 height 33
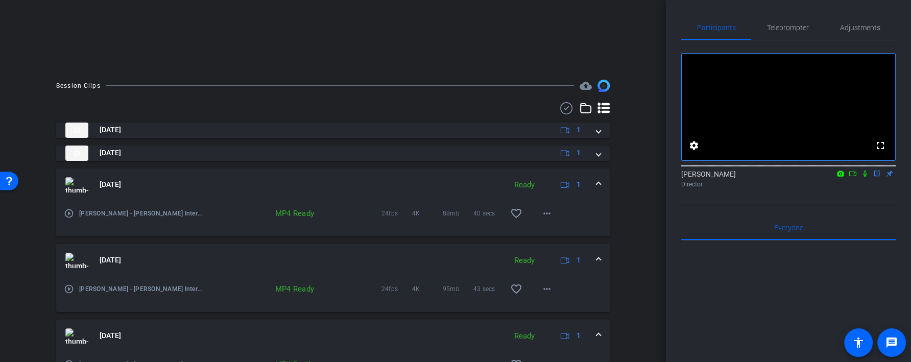
click at [485, 188] on mat-panel-title "Aug 21, 2025" at bounding box center [282, 184] width 435 height 15
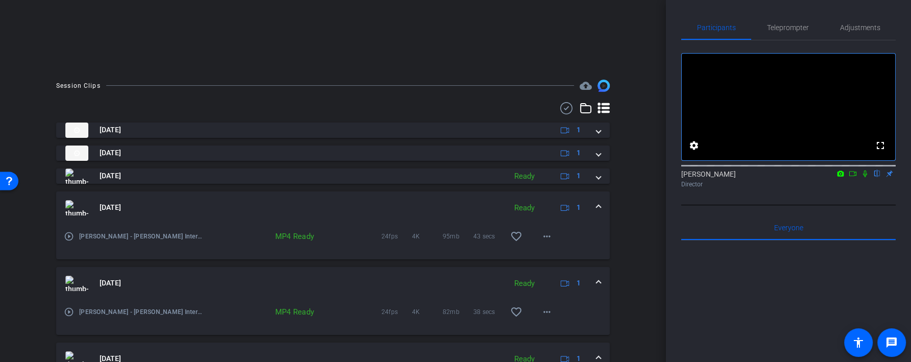
click at [484, 204] on mat-panel-title "Aug 21, 2025" at bounding box center [282, 207] width 435 height 15
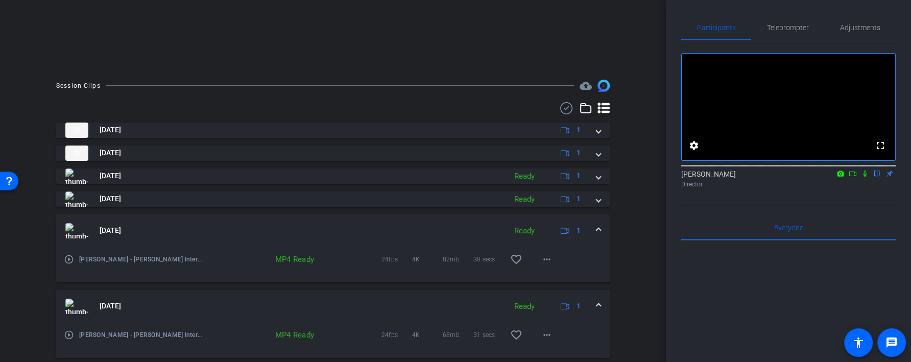
click at [485, 231] on mat-panel-title "Aug 21, 2025" at bounding box center [282, 230] width 435 height 15
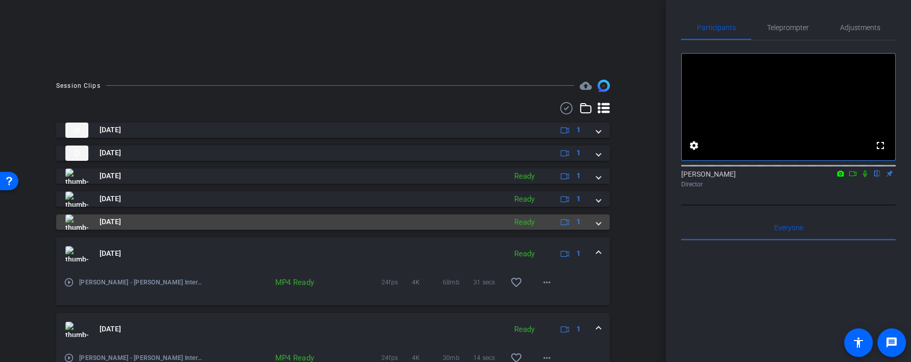
scroll to position [263, 0]
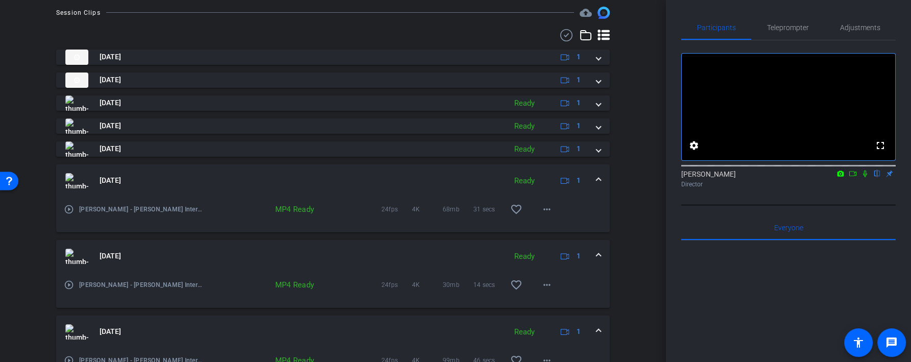
click at [486, 183] on mat-panel-title "Aug 21, 2025" at bounding box center [282, 180] width 435 height 15
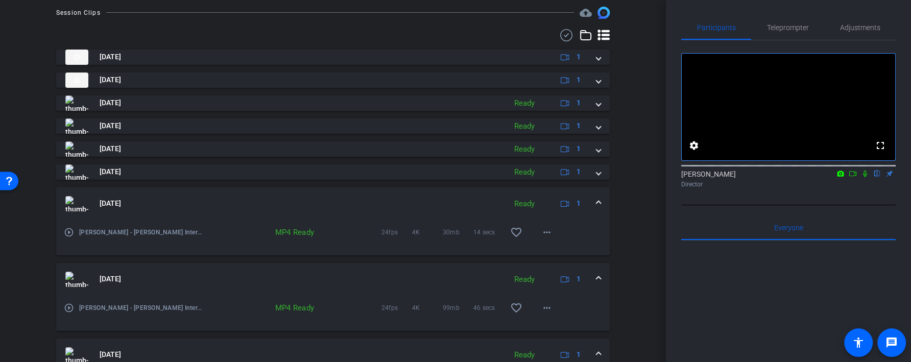
click at [485, 206] on mat-panel-title "Aug 21, 2025" at bounding box center [282, 203] width 435 height 15
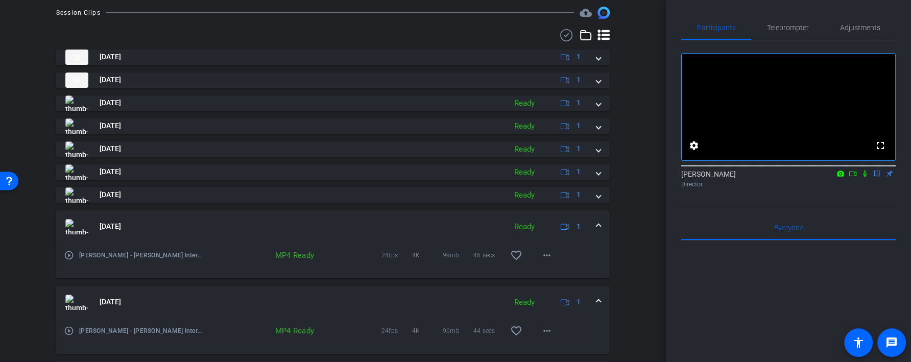
click at [487, 236] on mat-expansion-panel-header "Aug 21, 2025 Ready 1" at bounding box center [332, 226] width 553 height 33
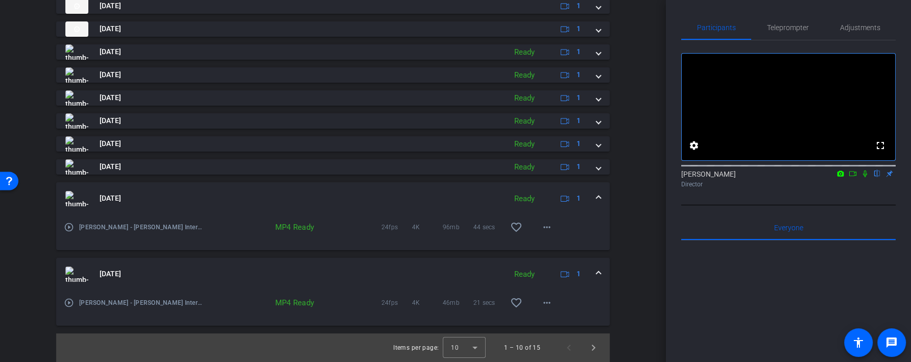
click at [484, 193] on mat-panel-title "Aug 21, 2025" at bounding box center [282, 198] width 435 height 15
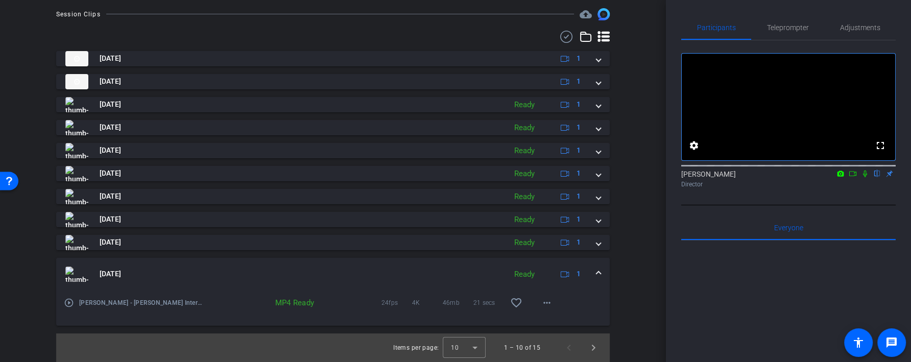
click at [488, 280] on mat-panel-title "Aug 21, 2025" at bounding box center [282, 273] width 435 height 15
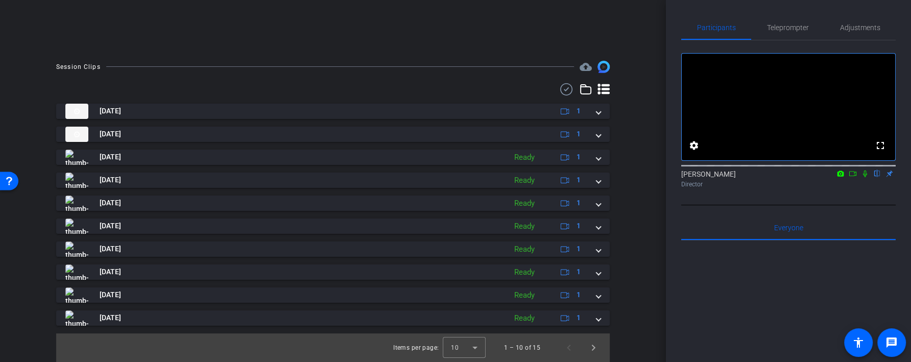
scroll to position [209, 0]
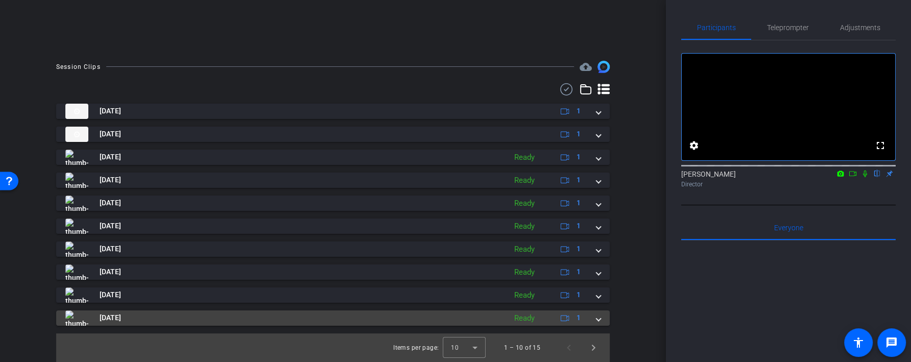
click at [501, 322] on div "Aug 21, 2025 Ready 1" at bounding box center [330, 317] width 531 height 15
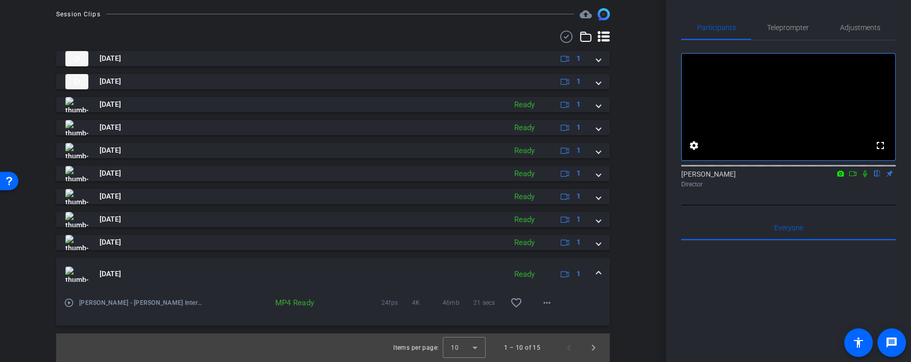
scroll to position [262, 0]
click at [547, 303] on mat-icon "more_horiz" at bounding box center [546, 303] width 12 height 12
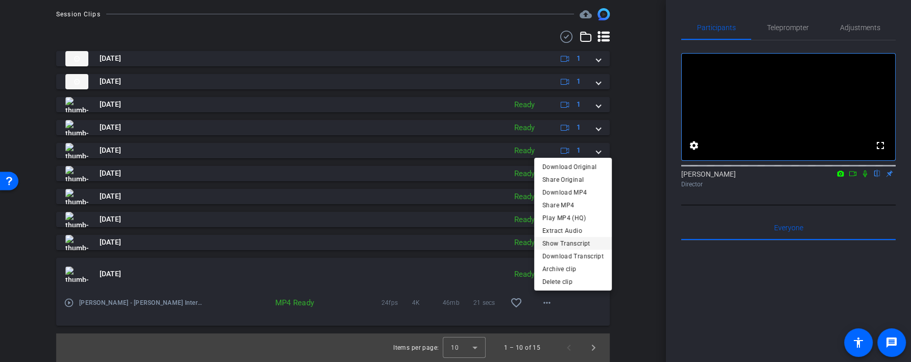
click at [561, 243] on span "Show Transcript" at bounding box center [572, 243] width 61 height 12
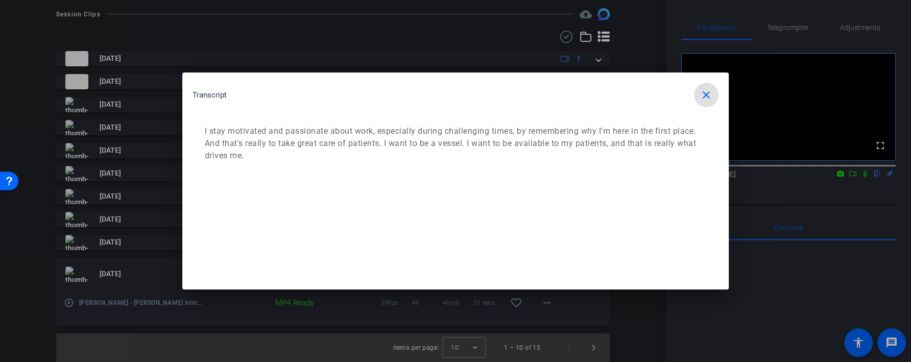
click at [705, 93] on mat-icon "close" at bounding box center [706, 95] width 12 height 12
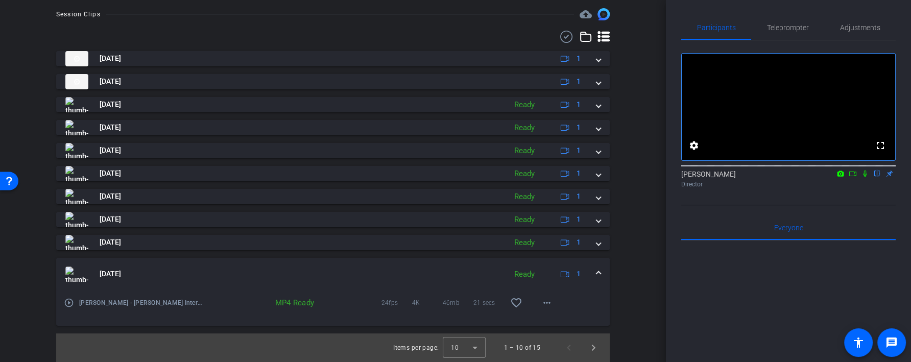
click at [489, 279] on mat-panel-title "Aug 21, 2025" at bounding box center [282, 273] width 435 height 15
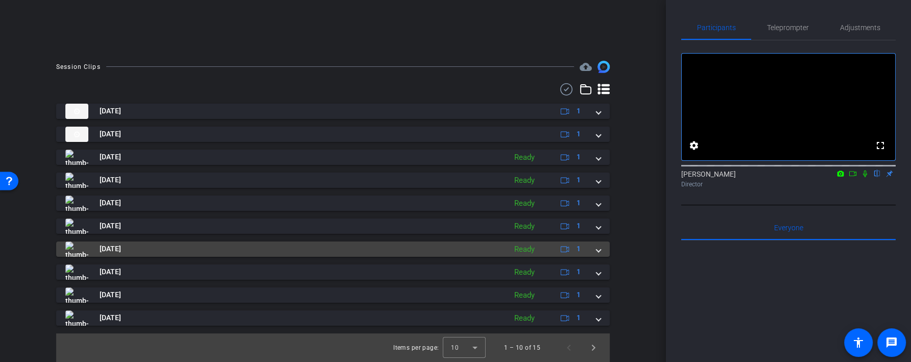
scroll to position [209, 0]
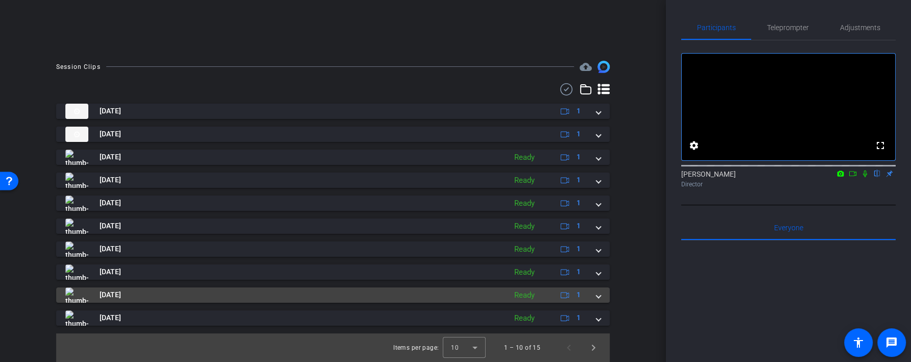
click at [521, 300] on div "Ready" at bounding box center [524, 295] width 31 height 12
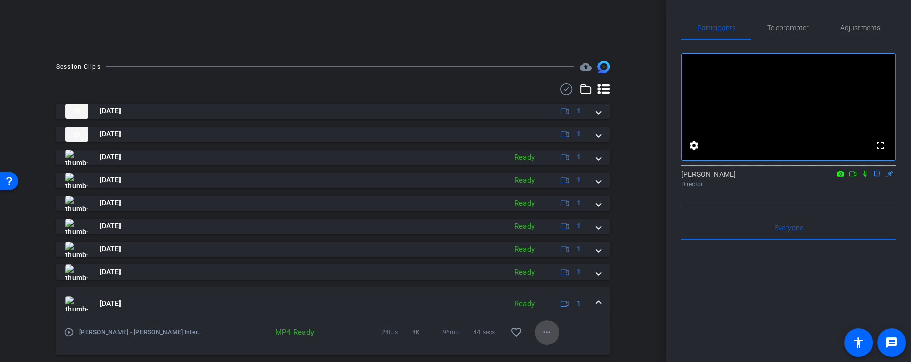
click at [551, 332] on mat-icon "more_horiz" at bounding box center [546, 332] width 12 height 12
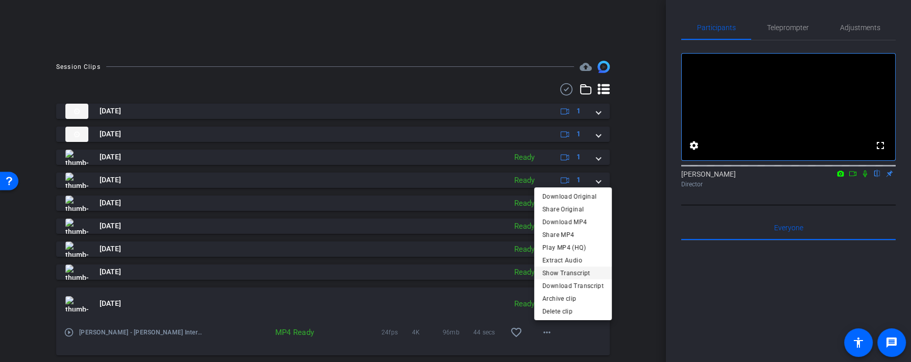
click at [557, 275] on span "Show Transcript" at bounding box center [572, 272] width 61 height 12
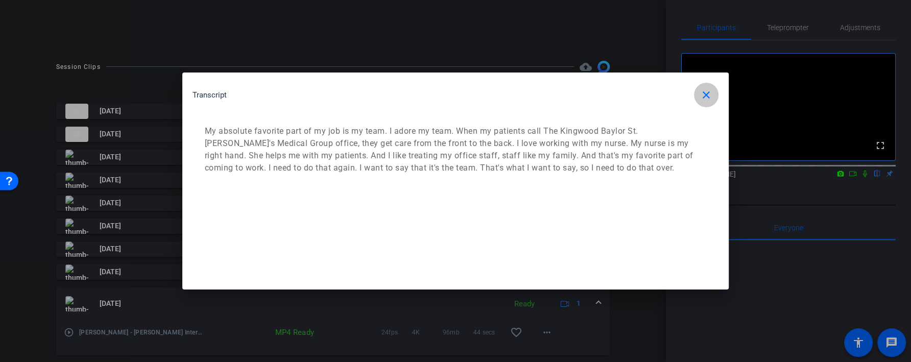
click at [704, 94] on mat-icon "close" at bounding box center [706, 95] width 12 height 12
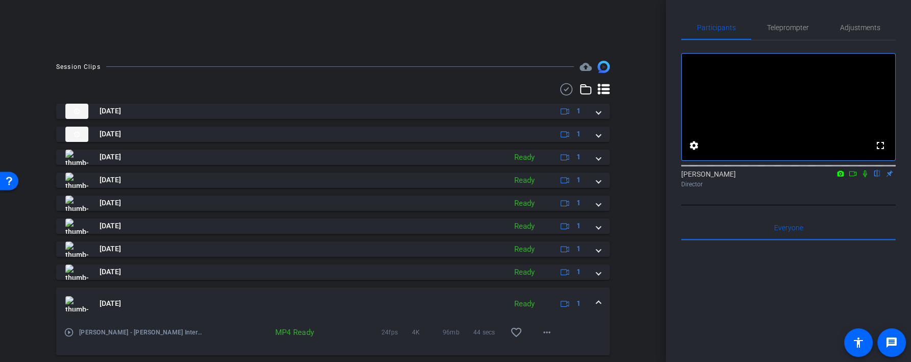
click at [470, 308] on mat-panel-title "Aug 21, 2025" at bounding box center [282, 303] width 435 height 15
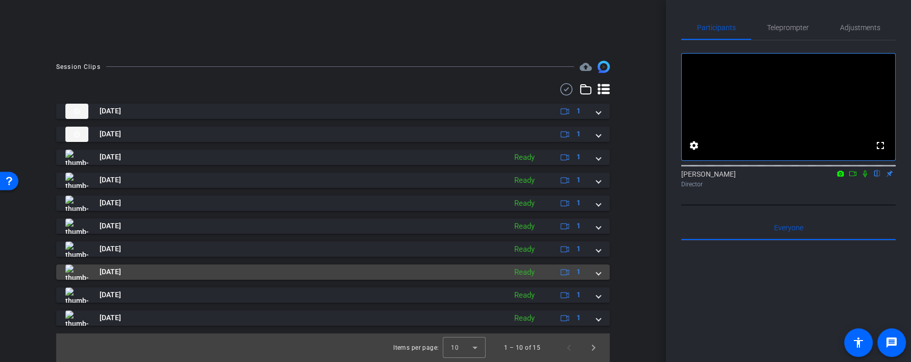
click at [485, 274] on mat-panel-title "Aug 21, 2025" at bounding box center [282, 271] width 435 height 15
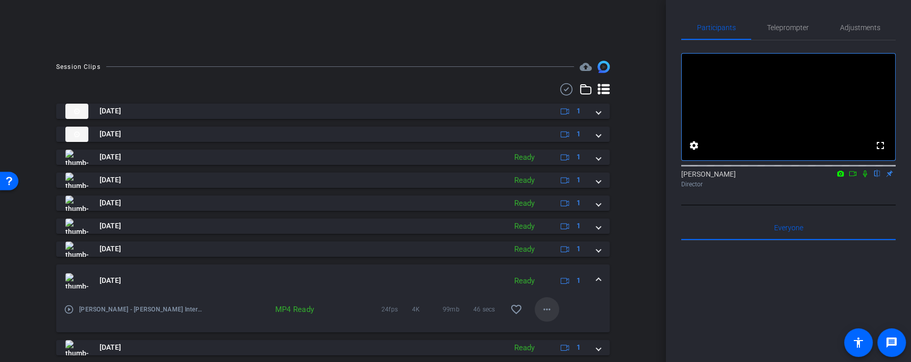
click at [549, 311] on mat-icon "more_horiz" at bounding box center [546, 309] width 12 height 12
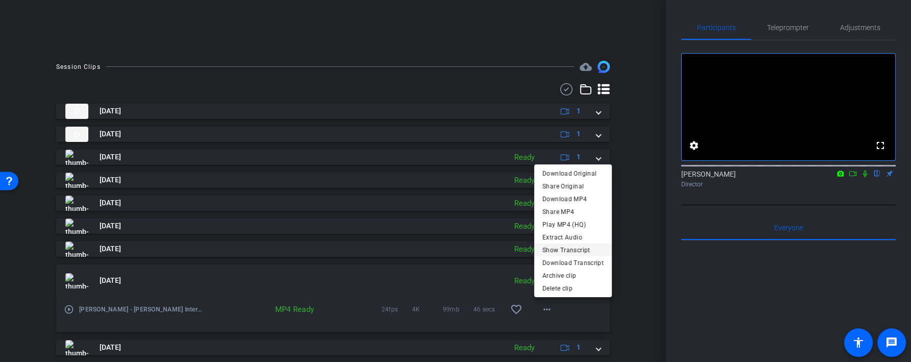
click at [559, 247] on span "Show Transcript" at bounding box center [572, 249] width 61 height 12
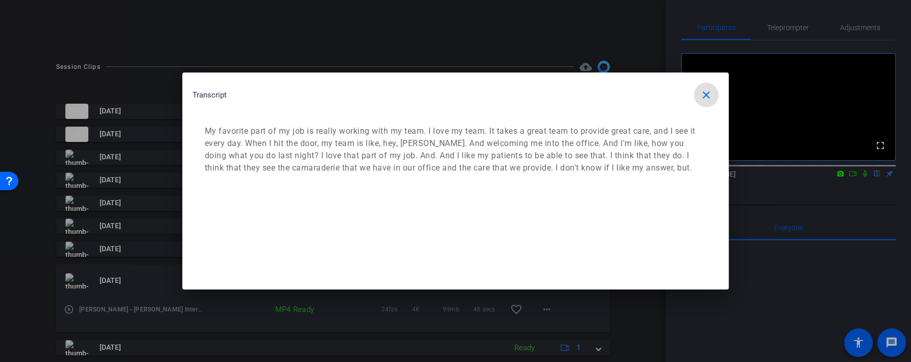
click at [704, 98] on mat-icon "close" at bounding box center [706, 95] width 12 height 12
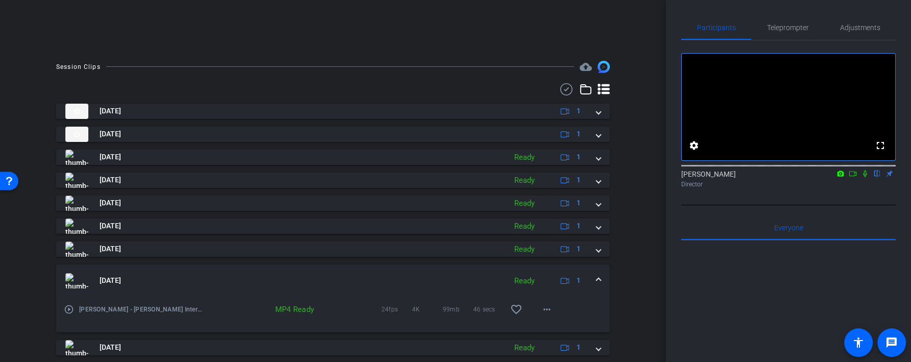
click at [486, 275] on mat-panel-title "Aug 21, 2025" at bounding box center [282, 280] width 435 height 15
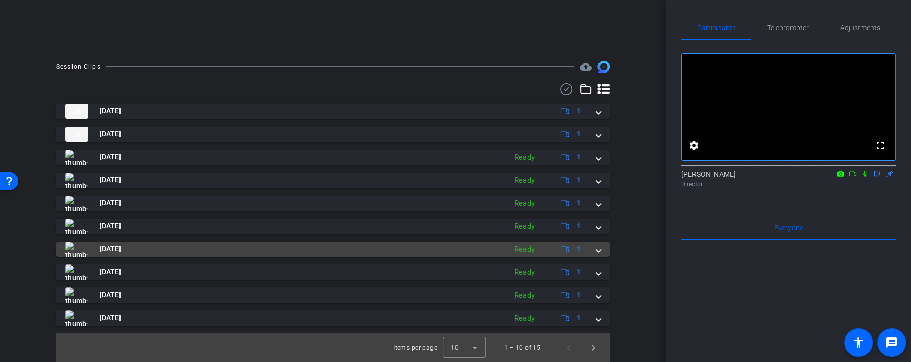
click at [490, 252] on mat-panel-title "Aug 21, 2025" at bounding box center [282, 248] width 435 height 15
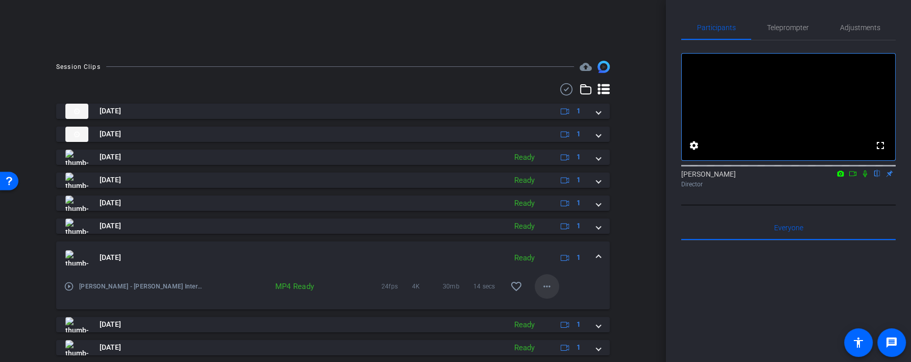
click at [547, 291] on mat-icon "more_horiz" at bounding box center [546, 286] width 12 height 12
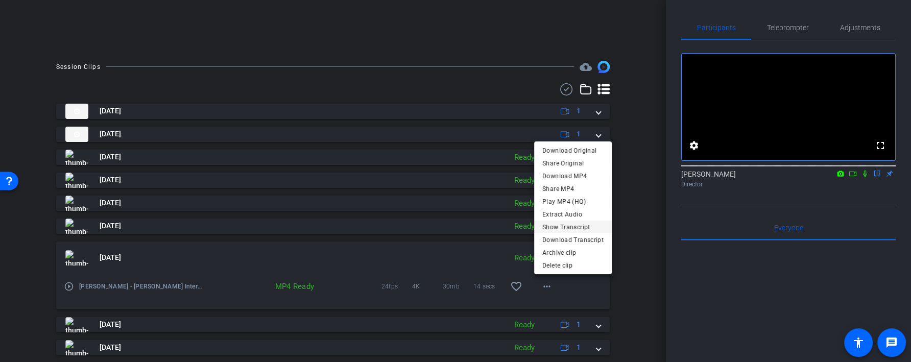
click at [566, 221] on span "Show Transcript" at bounding box center [572, 226] width 61 height 12
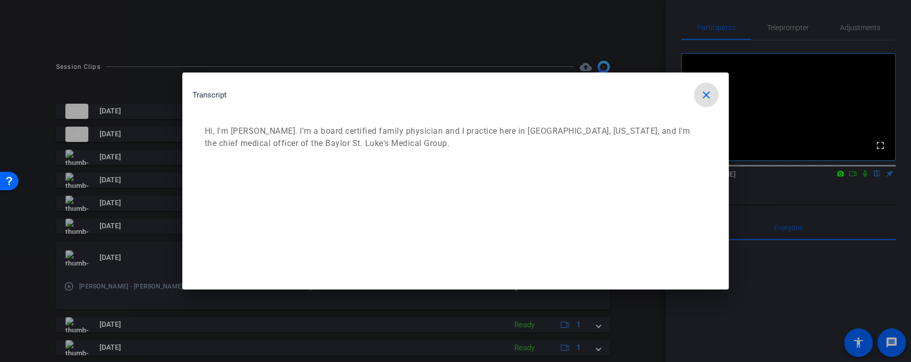
click at [710, 90] on mat-icon "close" at bounding box center [706, 95] width 12 height 12
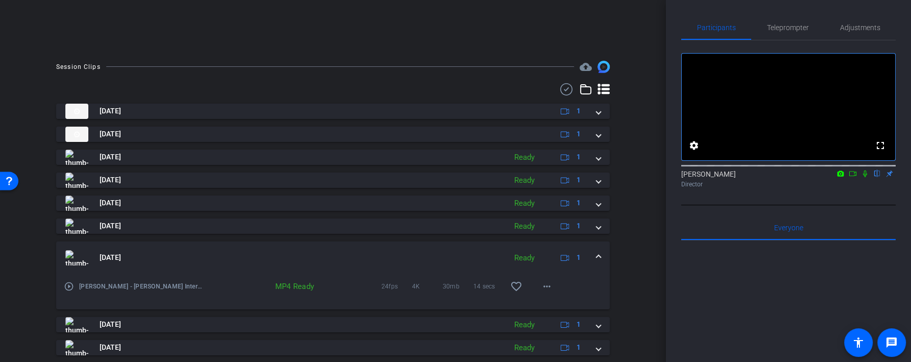
click at [468, 259] on mat-panel-title "Aug 21, 2025" at bounding box center [282, 257] width 435 height 15
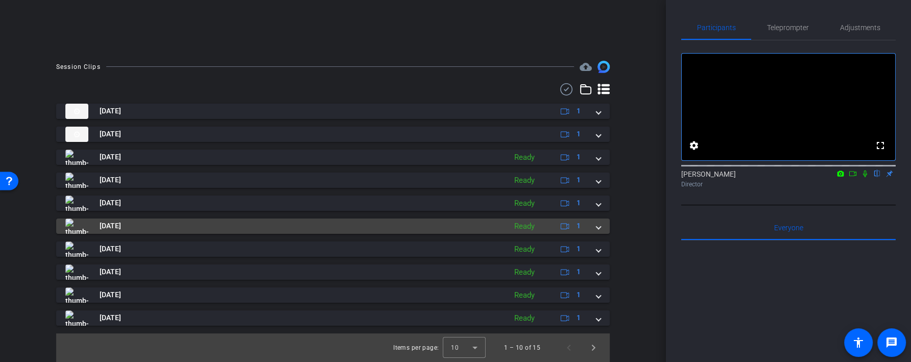
click at [476, 231] on mat-panel-title "Aug 21, 2025" at bounding box center [282, 225] width 435 height 15
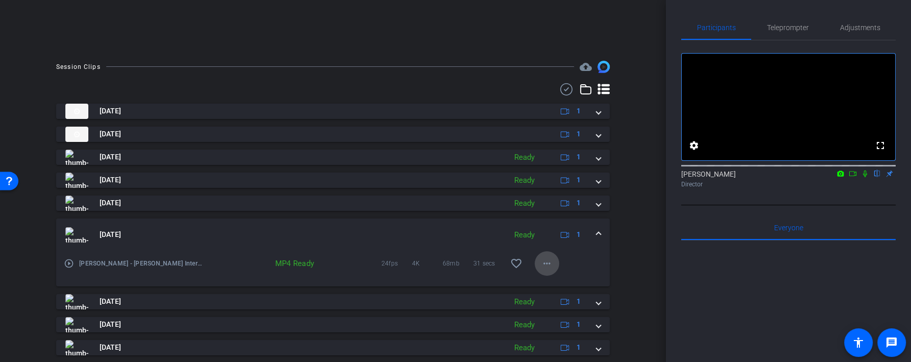
click at [545, 261] on mat-icon "more_horiz" at bounding box center [546, 263] width 12 height 12
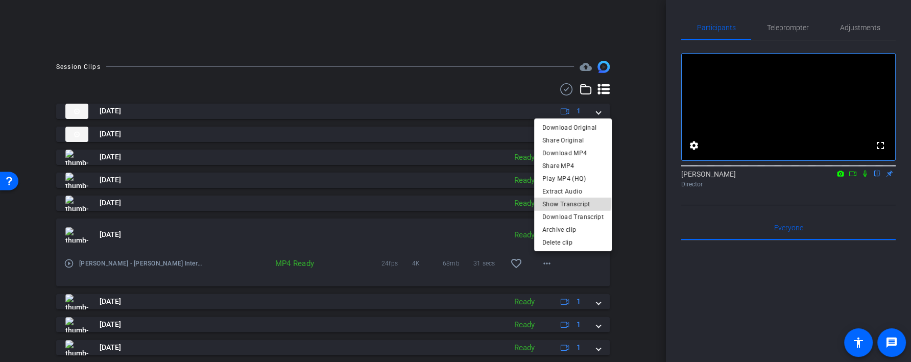
click at [560, 201] on span "Show Transcript" at bounding box center [572, 204] width 61 height 12
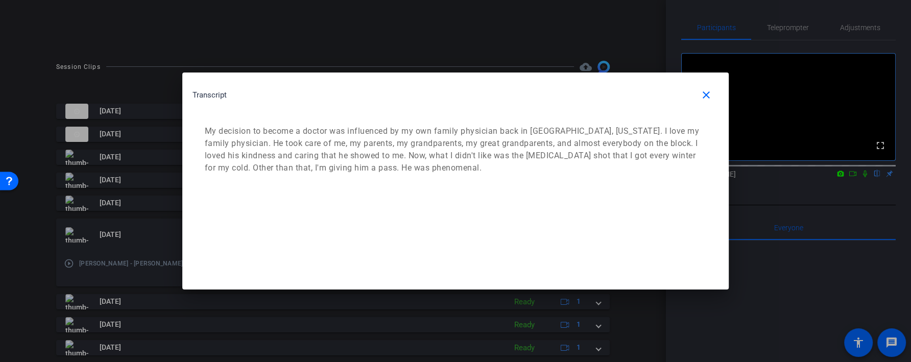
drag, startPoint x: 445, startPoint y: 174, endPoint x: 417, endPoint y: 168, distance: 27.6
click at [417, 168] on div "My decision to become a doctor was influenced by my own family physician back i…" at bounding box center [455, 149] width 526 height 69
click at [712, 96] on span "button" at bounding box center [706, 95] width 24 height 24
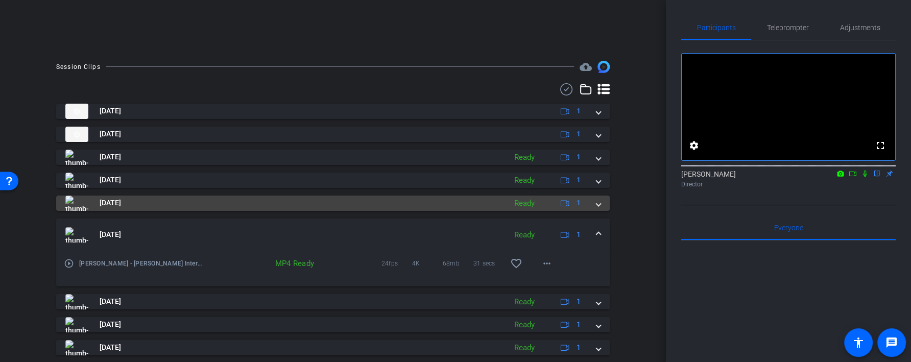
click at [485, 205] on mat-panel-title "Aug 21, 2025" at bounding box center [282, 202] width 435 height 15
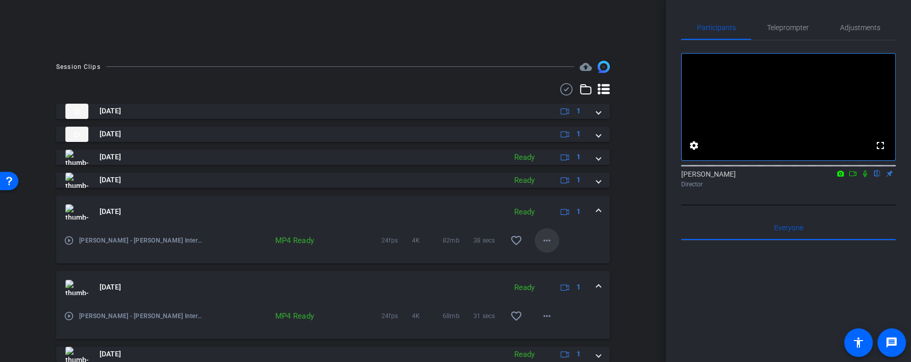
click at [545, 243] on mat-icon "more_horiz" at bounding box center [546, 240] width 12 height 12
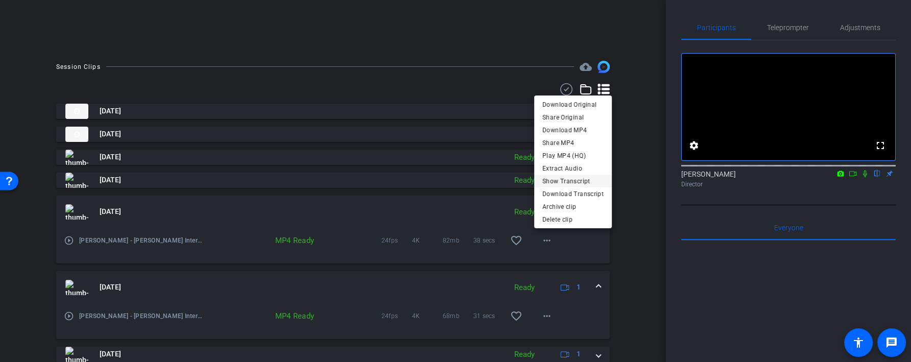
click at [571, 182] on span "Show Transcript" at bounding box center [572, 181] width 61 height 12
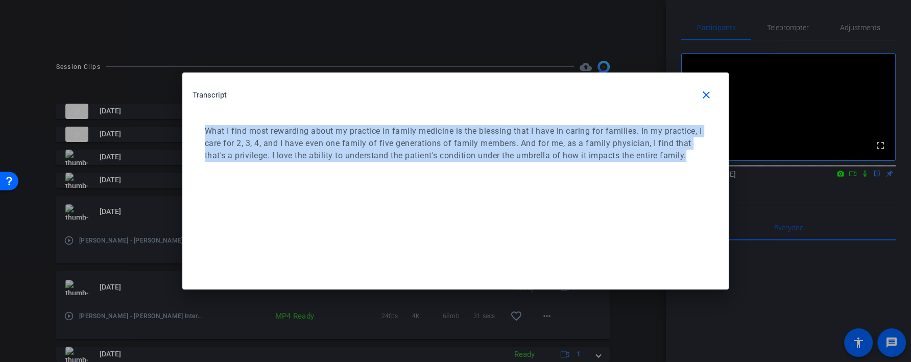
drag, startPoint x: 423, startPoint y: 175, endPoint x: 204, endPoint y: 129, distance: 223.8
click at [204, 129] on div "Transcript close What I find most rewarding about my practice in family medicin…" at bounding box center [455, 127] width 546 height 110
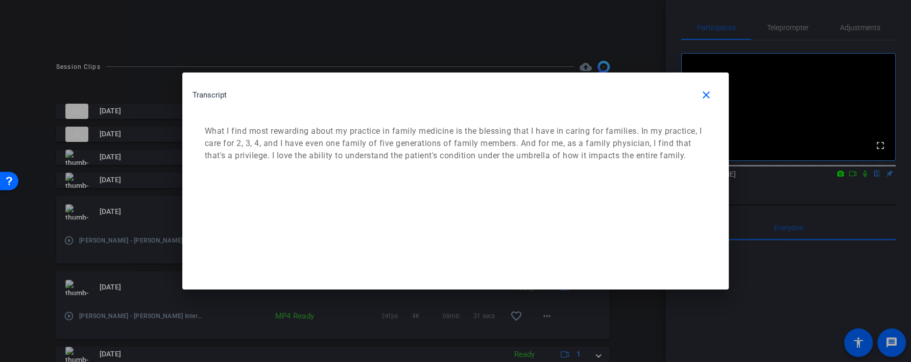
click at [324, 38] on div at bounding box center [455, 181] width 911 height 362
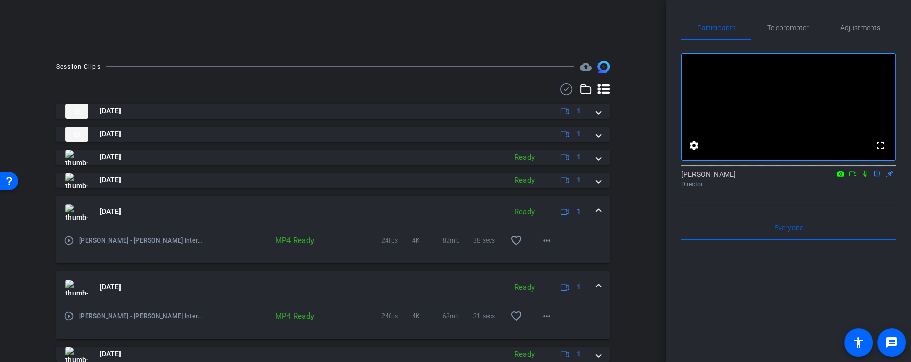
scroll to position [0, 0]
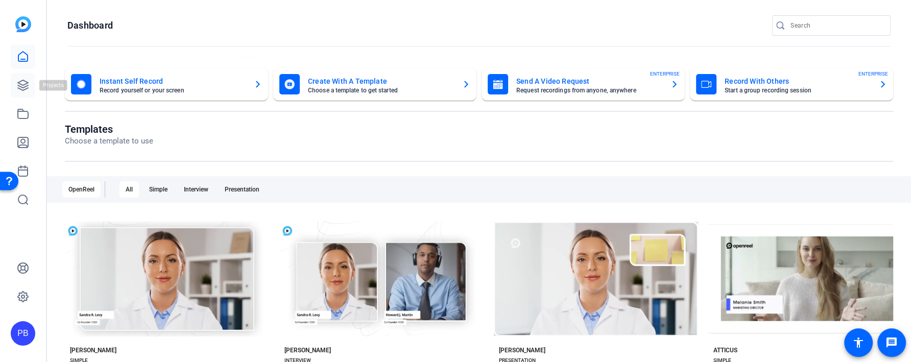
click at [25, 86] on icon at bounding box center [23, 85] width 10 height 10
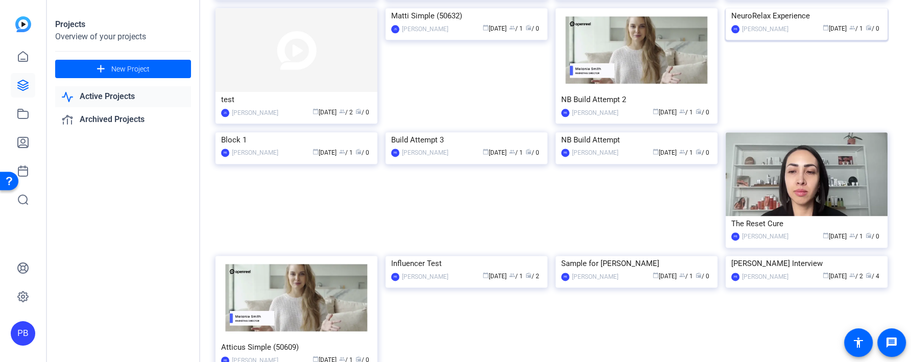
scroll to position [1220, 0]
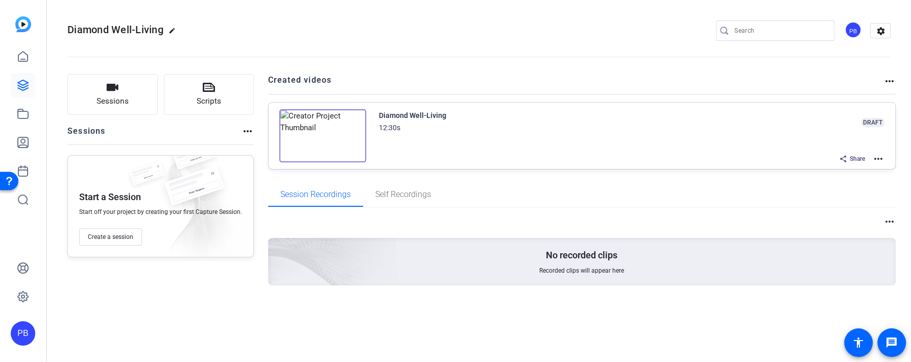
click at [872, 157] on mat-icon "more_horiz" at bounding box center [878, 159] width 12 height 12
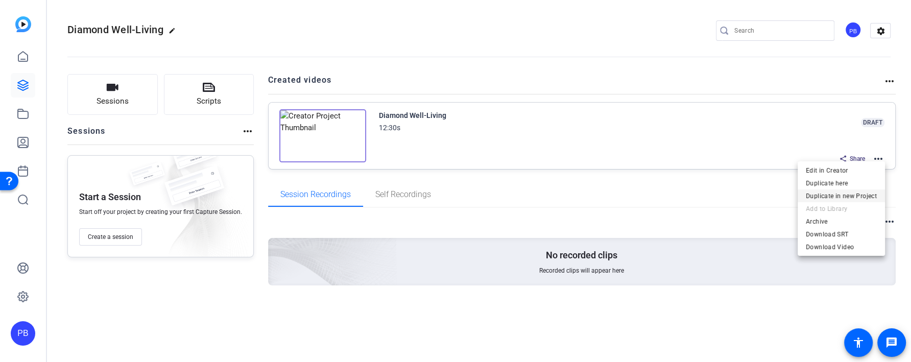
click at [862, 191] on span "Duplicate in new Project" at bounding box center [840, 196] width 71 height 12
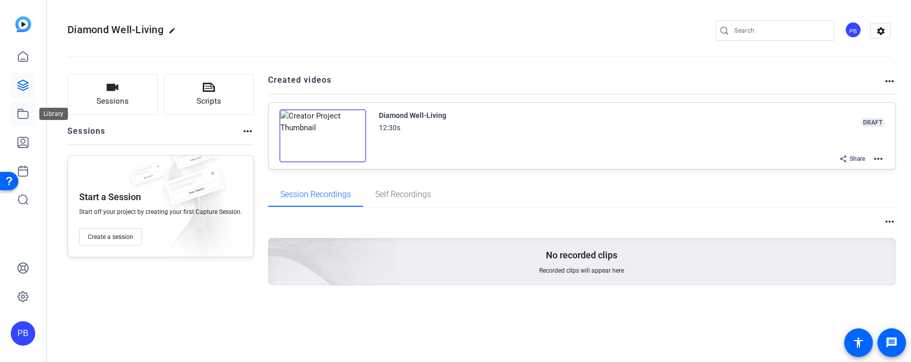
click at [27, 114] on icon at bounding box center [23, 114] width 12 height 12
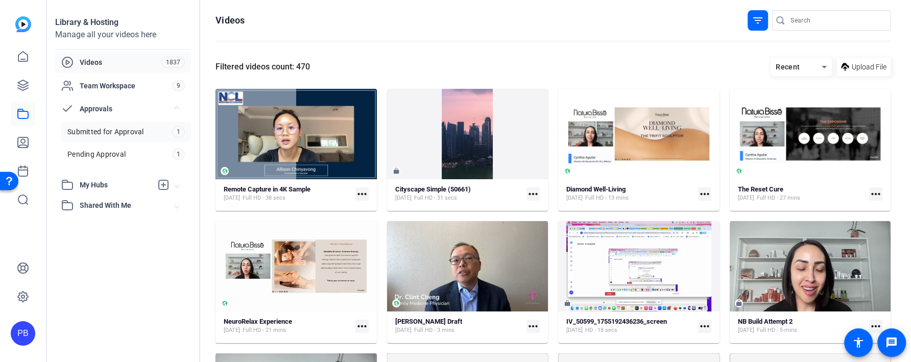
click at [148, 129] on link "Submitted for Approval 1" at bounding box center [126, 131] width 130 height 20
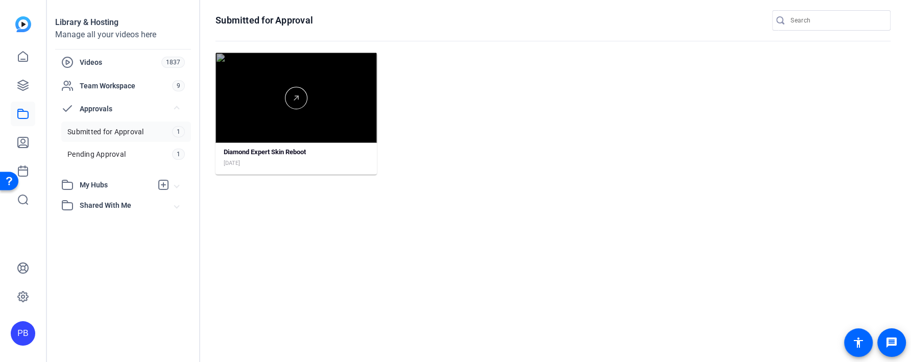
click at [350, 133] on div at bounding box center [295, 98] width 161 height 90
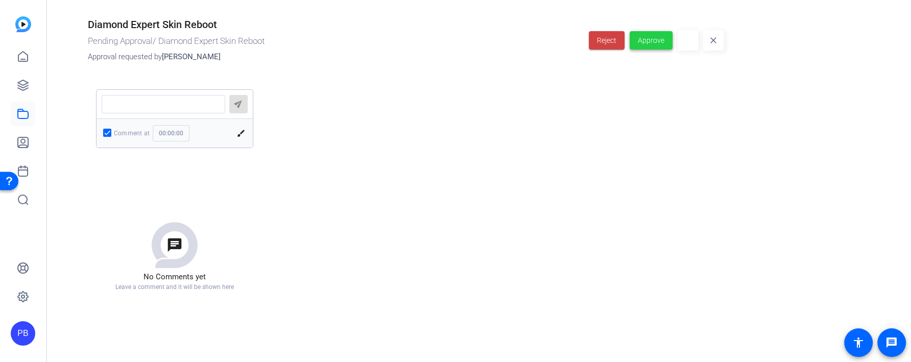
click at [657, 42] on span "Approve" at bounding box center [650, 40] width 27 height 11
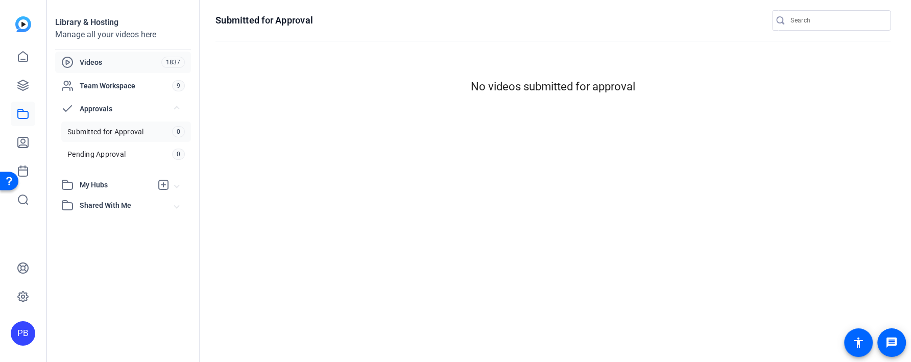
click at [144, 67] on div "Videos" at bounding box center [111, 62] width 100 height 12
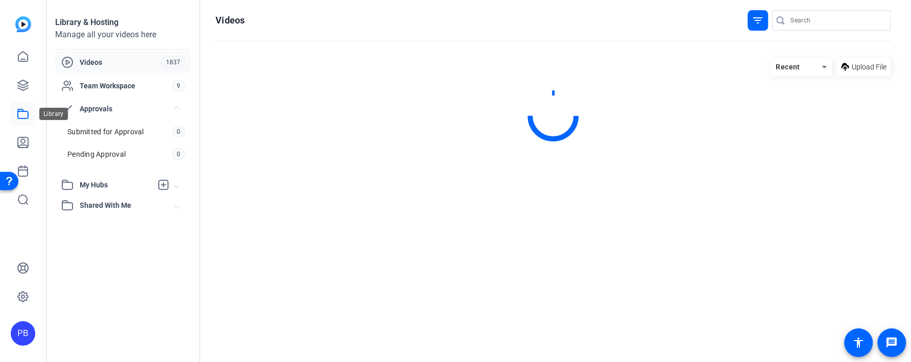
click at [23, 110] on icon at bounding box center [23, 113] width 10 height 9
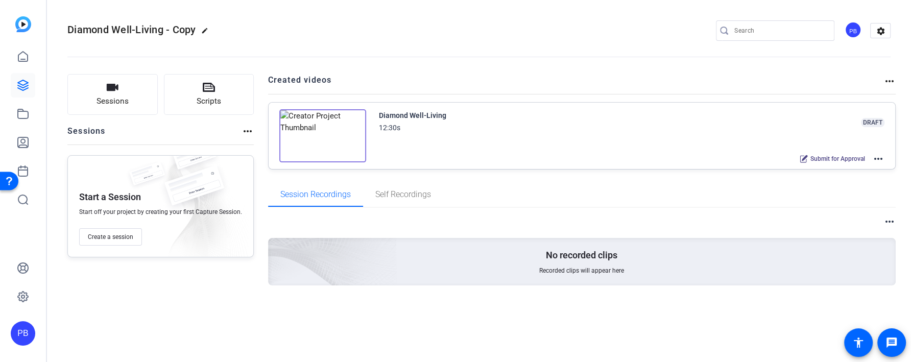
click at [195, 29] on span "Diamond Well-Living - Copy" at bounding box center [131, 29] width 129 height 12
click at [204, 30] on mat-icon "edit" at bounding box center [207, 33] width 12 height 12
drag, startPoint x: 77, startPoint y: 29, endPoint x: 257, endPoint y: 41, distance: 180.5
click at [257, 41] on div "Diamond Well-Living - Copy check_circle clear PB settings" at bounding box center [478, 30] width 823 height 77
paste input "IAMOND EXPERT SKIN REBOOT"
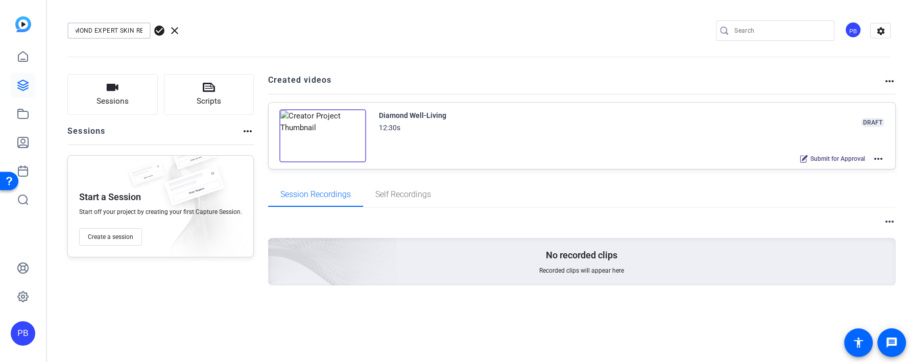
scroll to position [0, 29]
type input "DIAMOND EXPERT SKIN REBOOT"
click at [158, 29] on span "check_circle" at bounding box center [159, 30] width 12 height 12
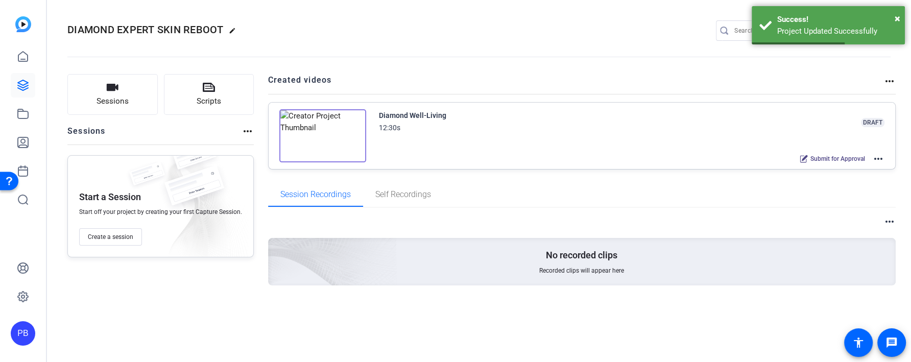
click at [878, 155] on mat-icon "more_horiz" at bounding box center [878, 159] width 12 height 12
click at [867, 165] on span "Edit in Creator" at bounding box center [840, 170] width 71 height 12
